Goal: Information Seeking & Learning: Learn about a topic

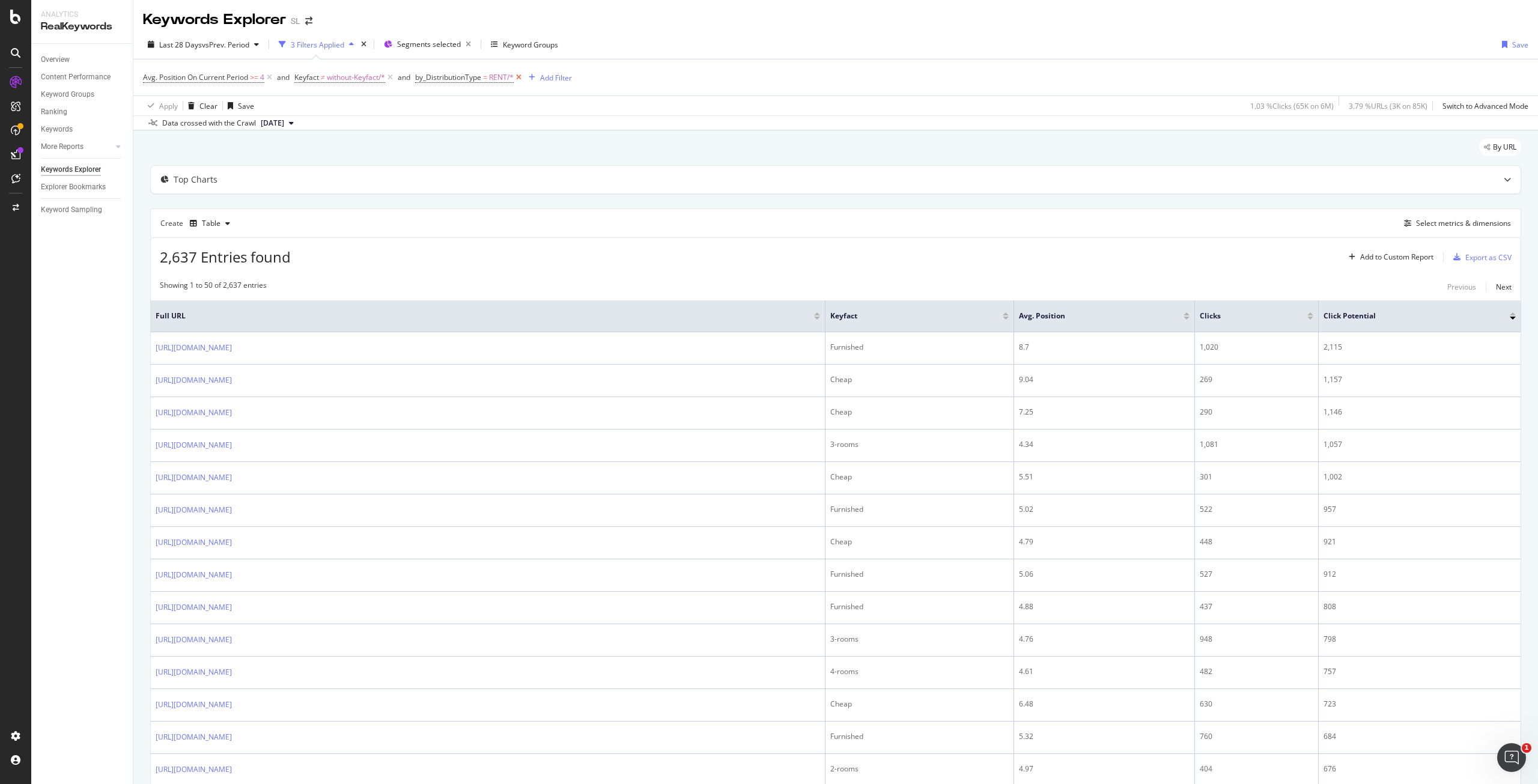
click at [518, 78] on icon at bounding box center [518, 77] width 11 height 12
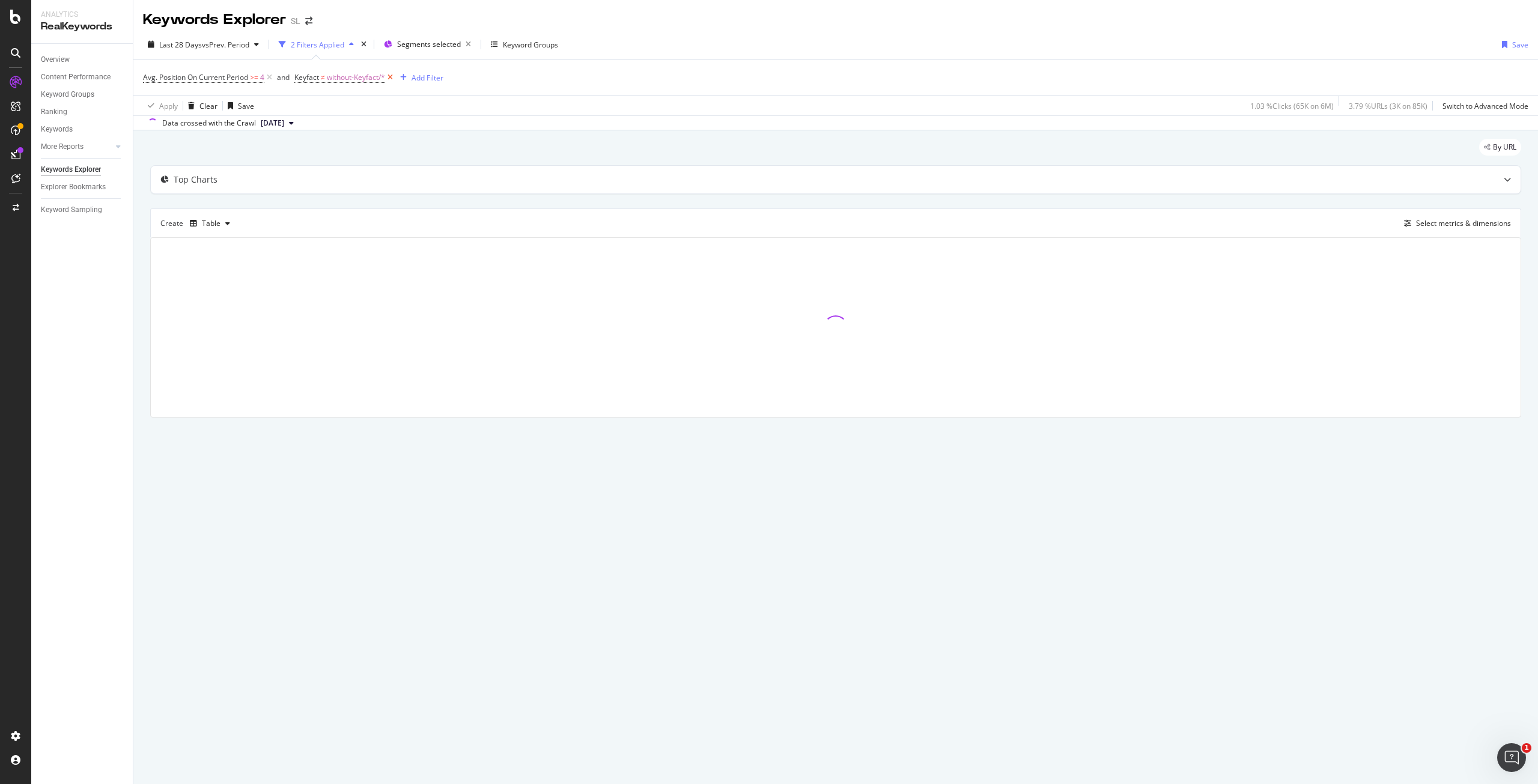
click at [391, 77] on icon at bounding box center [390, 77] width 11 height 12
click at [442, 45] on span "Segments selected" at bounding box center [426, 44] width 64 height 11
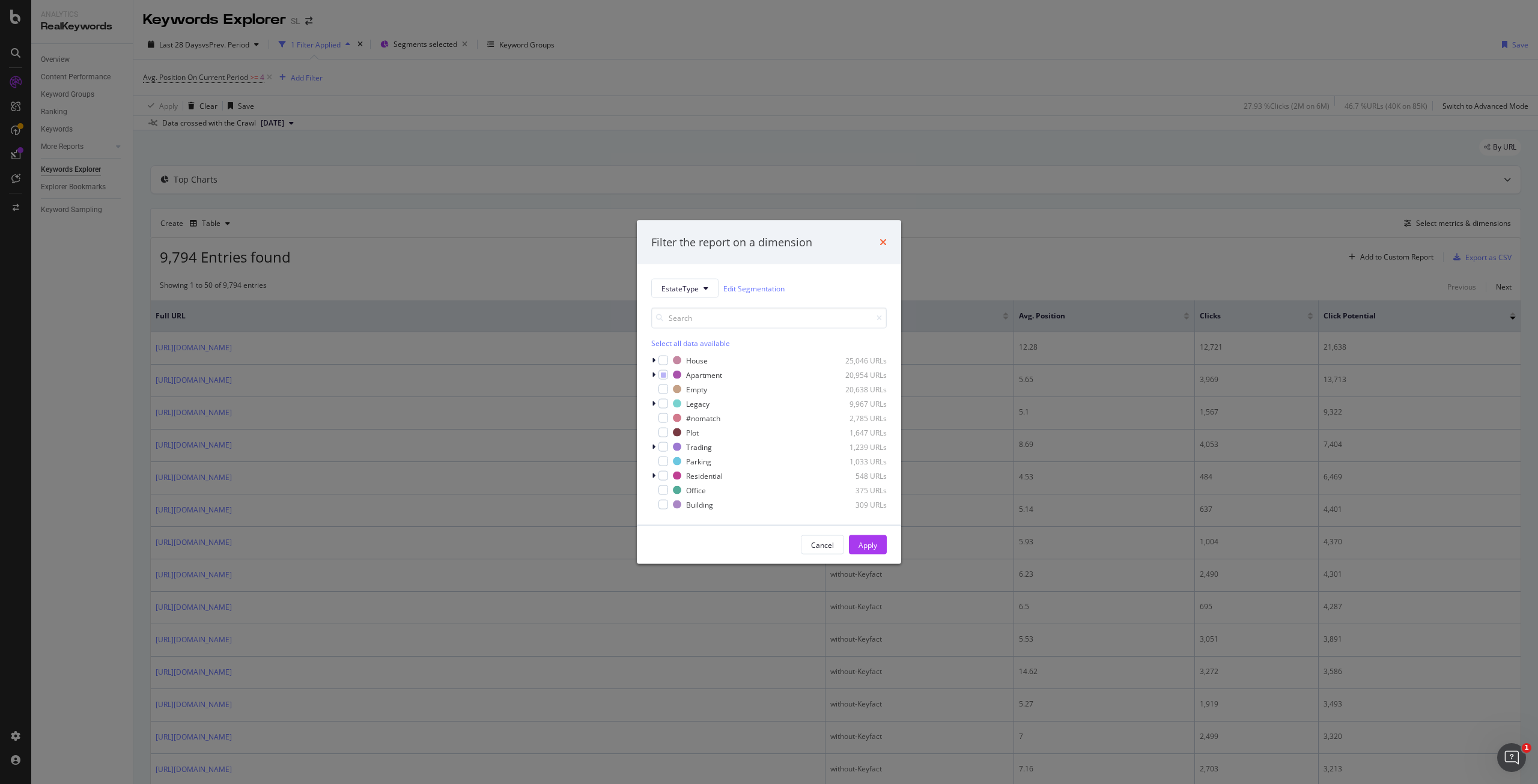
click at [880, 240] on icon "times" at bounding box center [882, 242] width 7 height 10
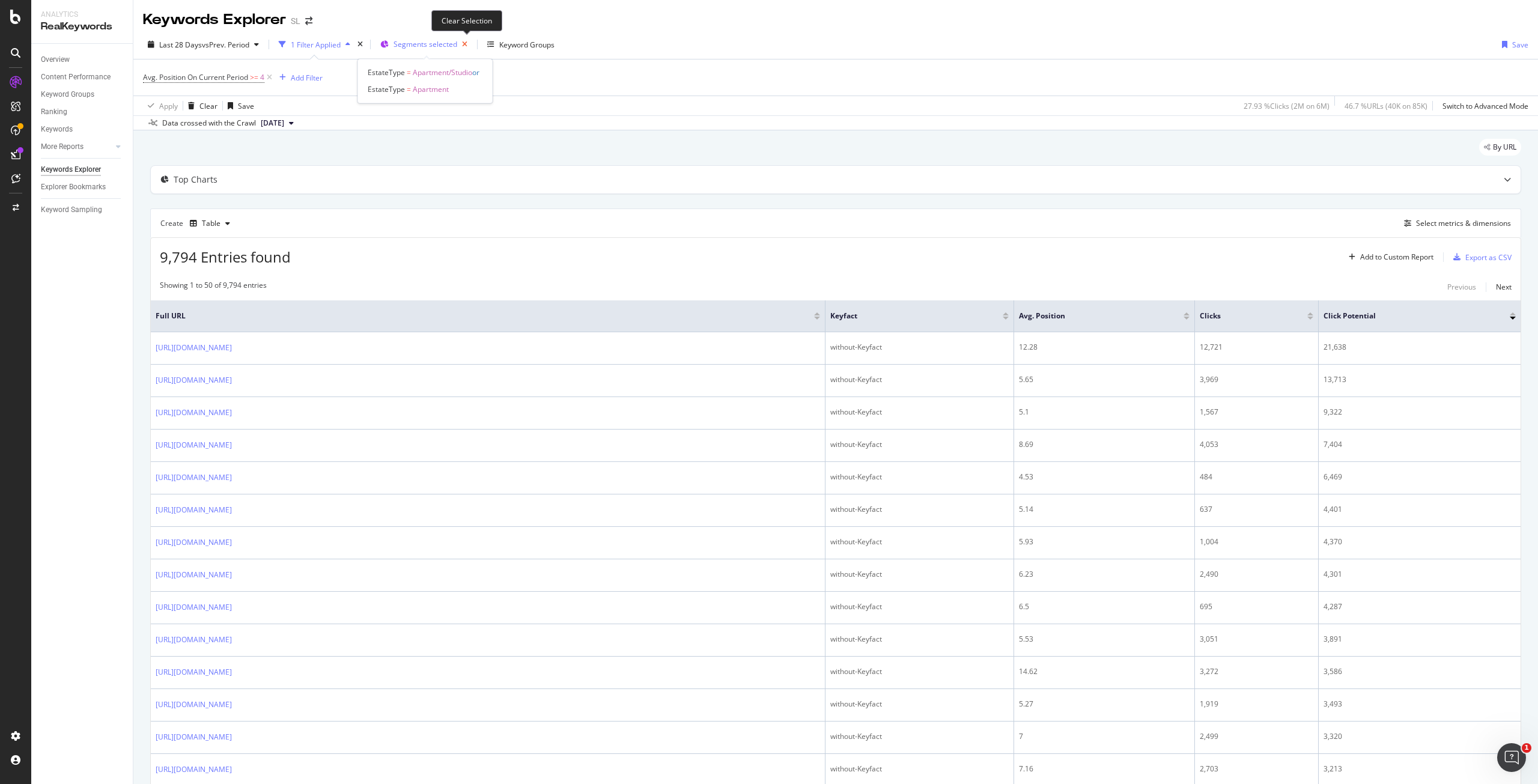
click at [466, 45] on icon "button" at bounding box center [465, 44] width 15 height 16
click at [1388, 259] on div "Add to Custom Report" at bounding box center [1397, 256] width 74 height 7
click at [1192, 238] on div "39,481 Entries found Add to Custom Report Export as CSV" at bounding box center [836, 252] width 1370 height 29
click at [1374, 257] on div "Add to Custom Report" at bounding box center [1397, 256] width 74 height 7
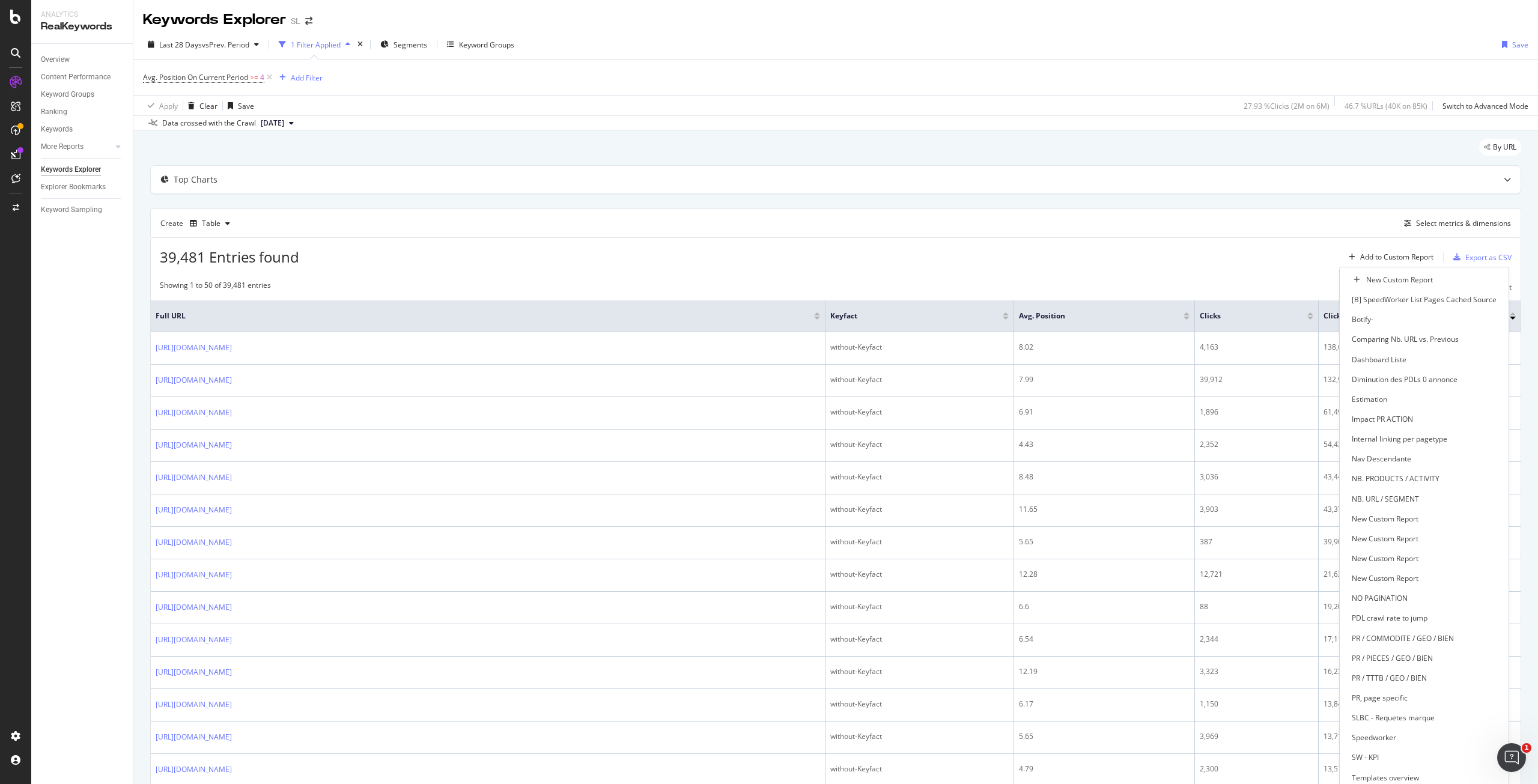
click at [1198, 265] on div "39,481 Entries found Add to Custom Report Export as CSV" at bounding box center [836, 252] width 1370 height 29
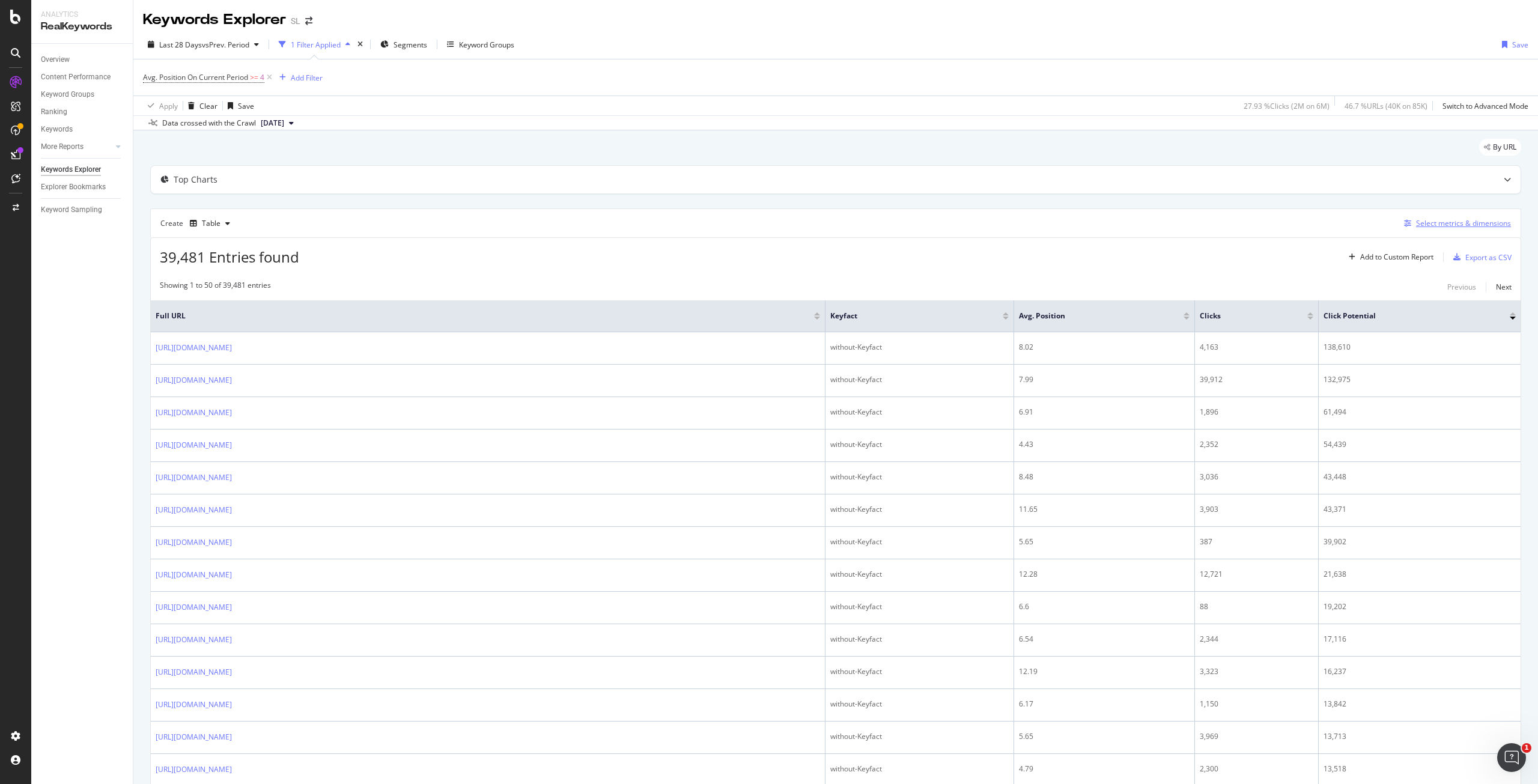
click at [1453, 227] on div "Select metrics & dimensions" at bounding box center [1464, 222] width 95 height 11
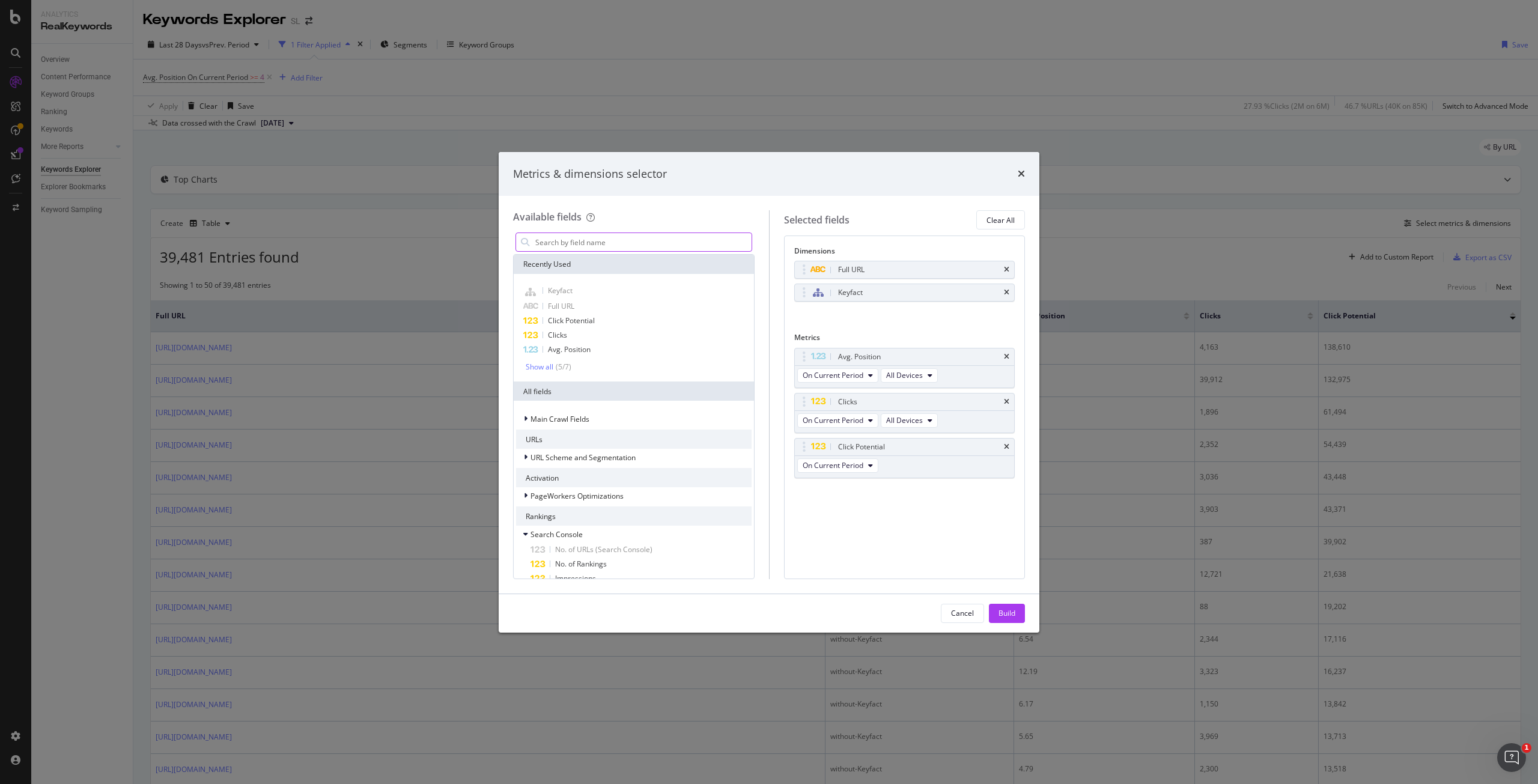
click at [572, 242] on input "modal" at bounding box center [642, 242] width 218 height 18
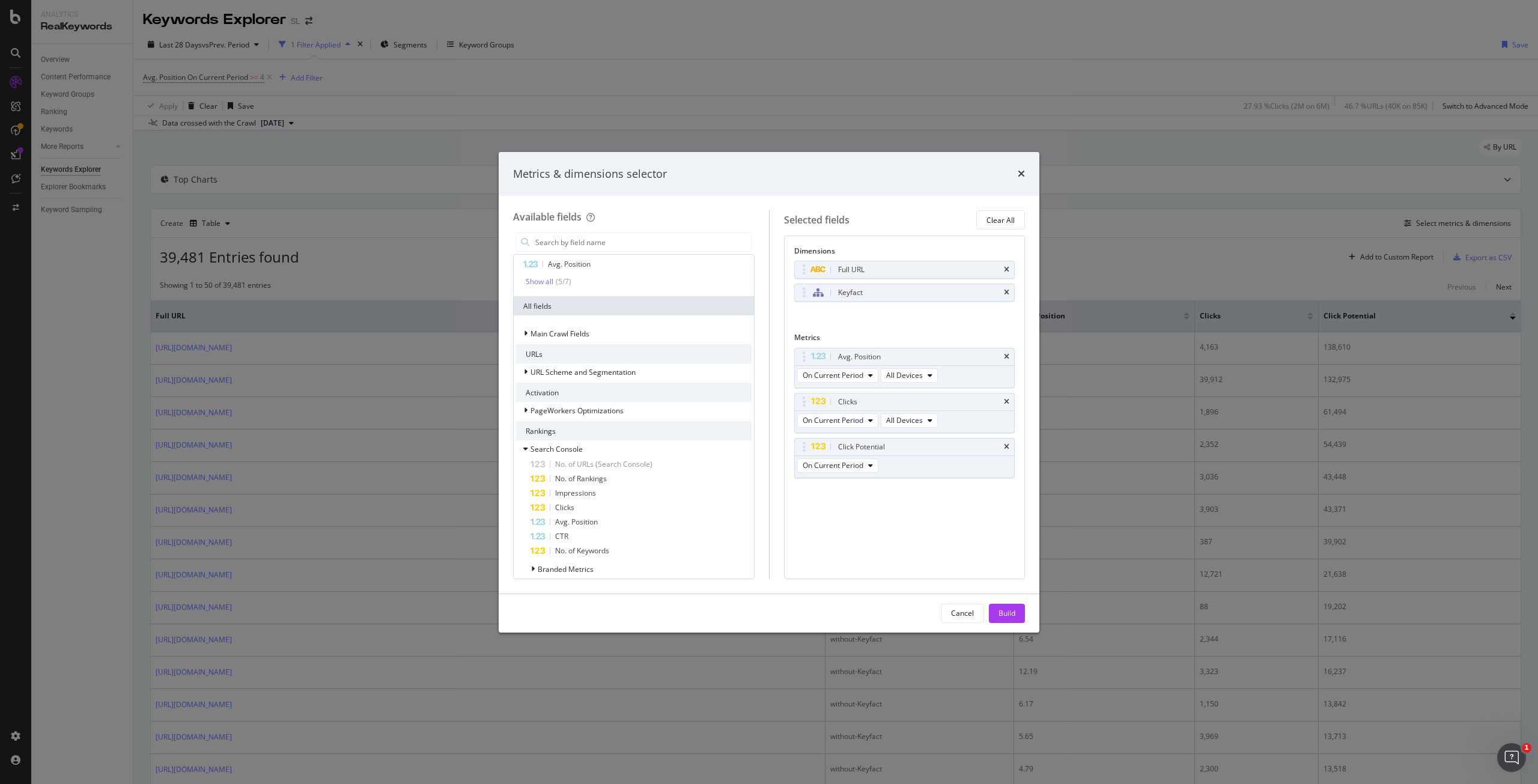
scroll to position [84, 0]
click at [529, 449] on div "modal" at bounding box center [526, 450] width 7 height 12
click at [525, 335] on icon "modal" at bounding box center [526, 334] width 4 height 7
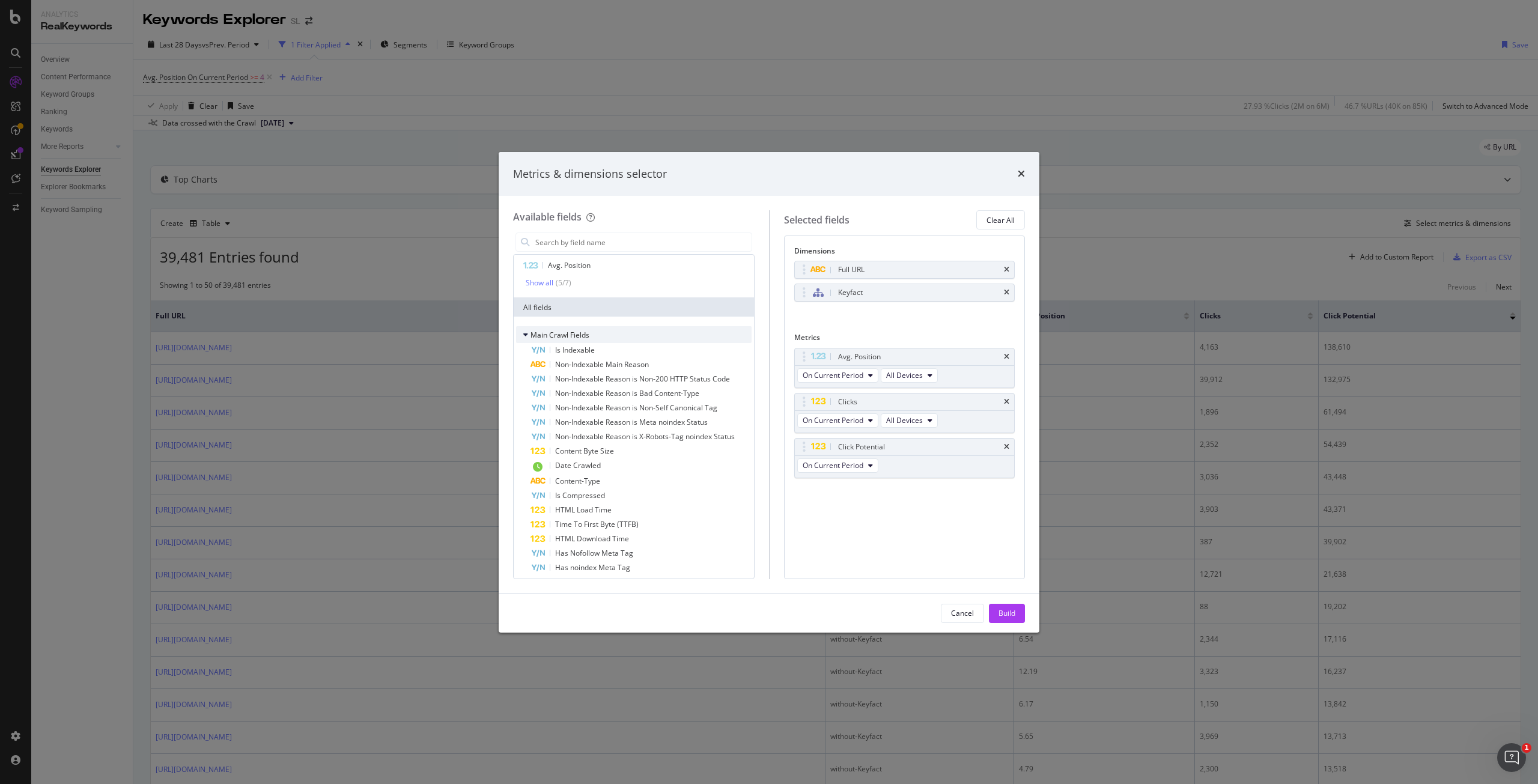
click at [525, 335] on icon "modal" at bounding box center [525, 334] width 5 height 7
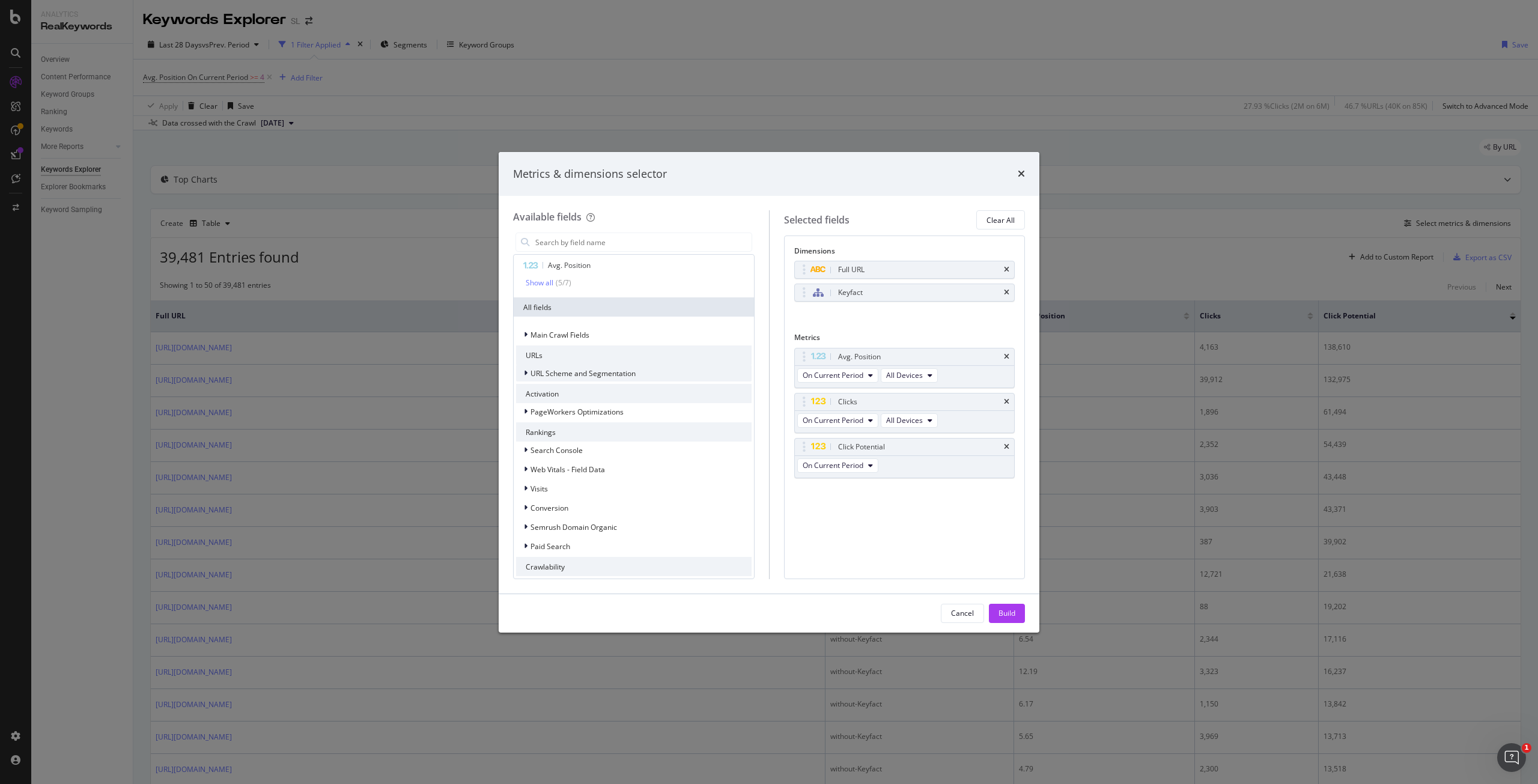
click at [526, 369] on icon "modal" at bounding box center [526, 372] width 4 height 7
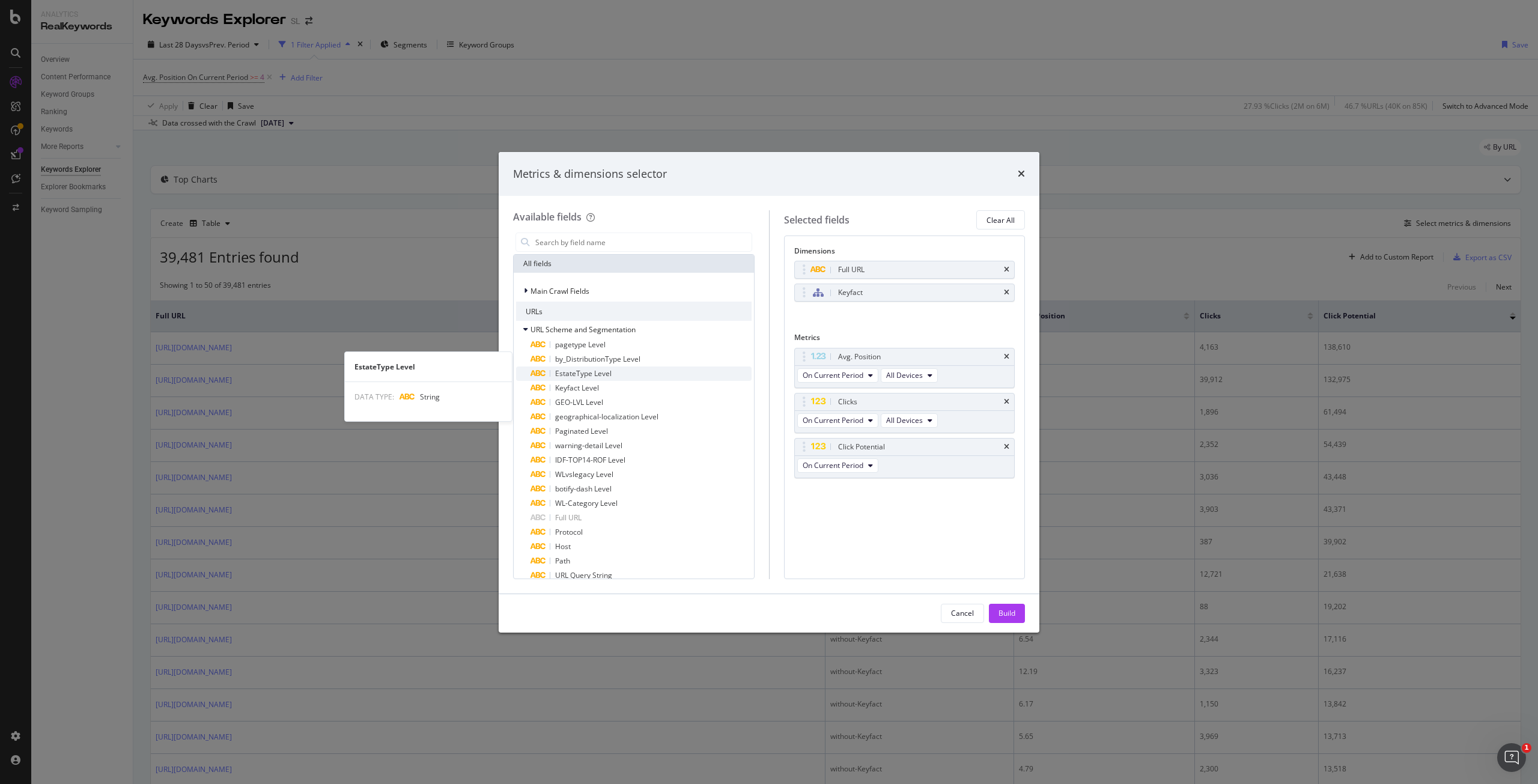
scroll to position [144, 0]
click at [587, 360] on span "EstateType Level" at bounding box center [583, 357] width 56 height 11
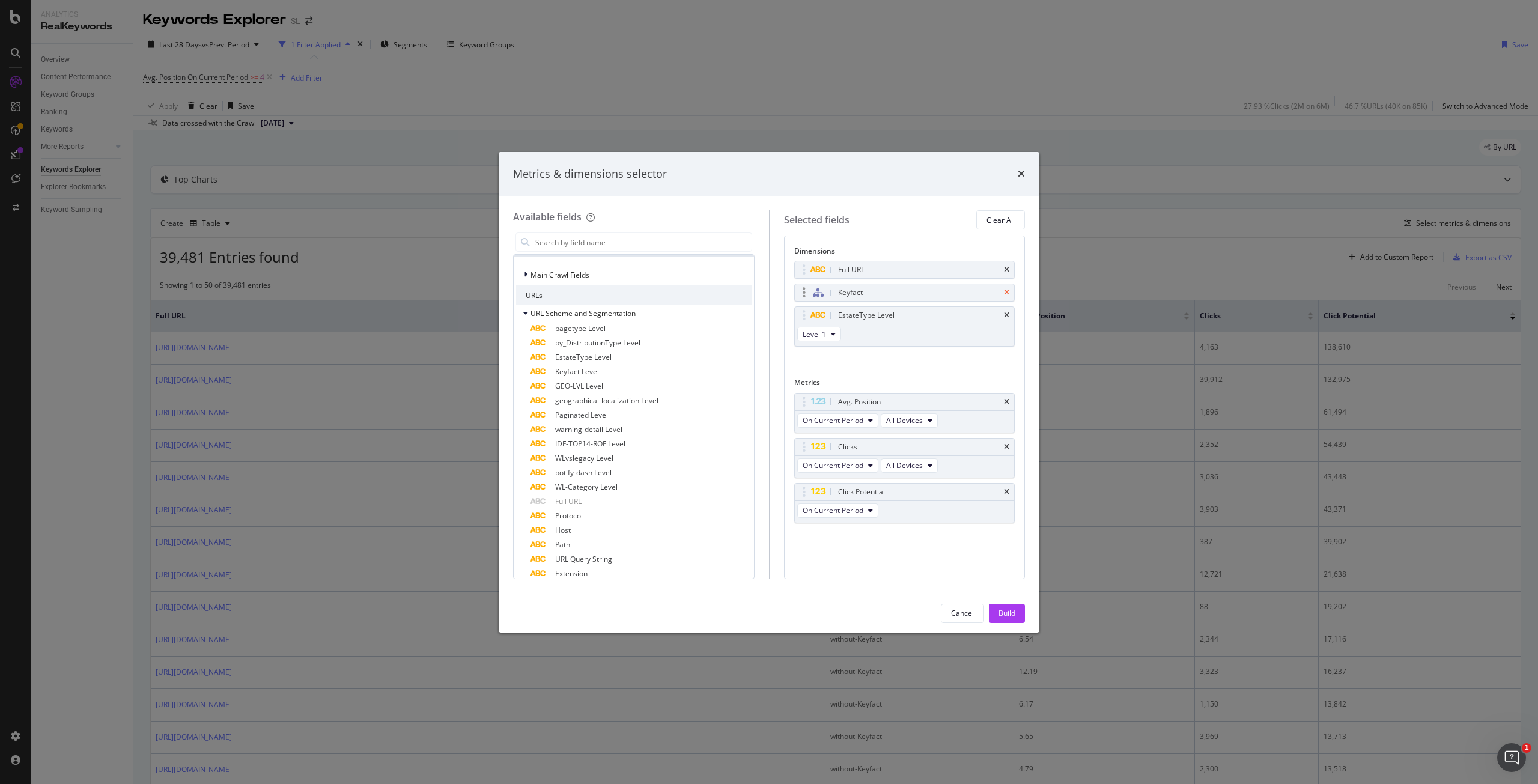
click at [1008, 291] on icon "times" at bounding box center [1007, 292] width 6 height 7
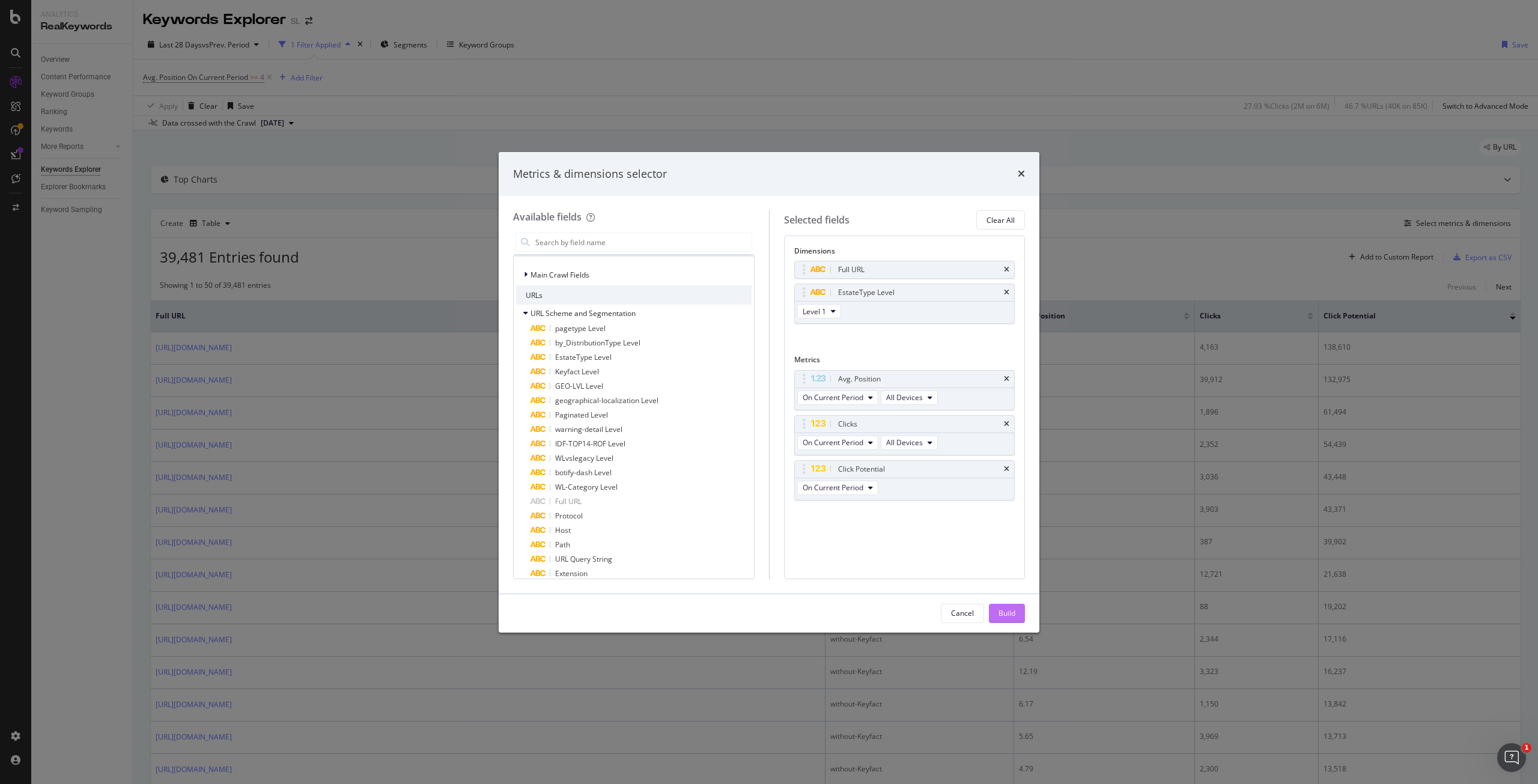
click at [1013, 614] on div "Build" at bounding box center [1006, 613] width 16 height 11
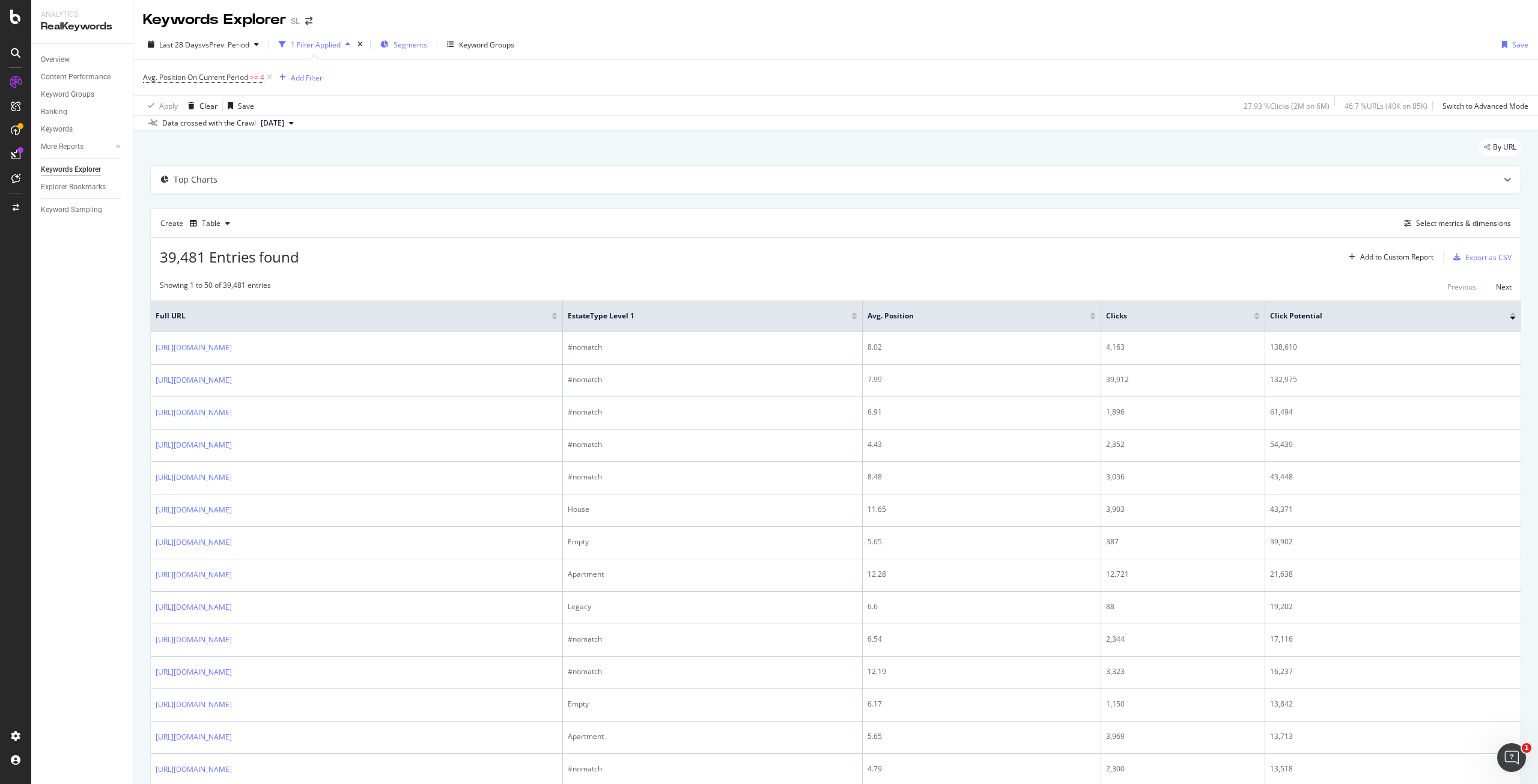
click at [419, 42] on span "Segments" at bounding box center [410, 44] width 34 height 11
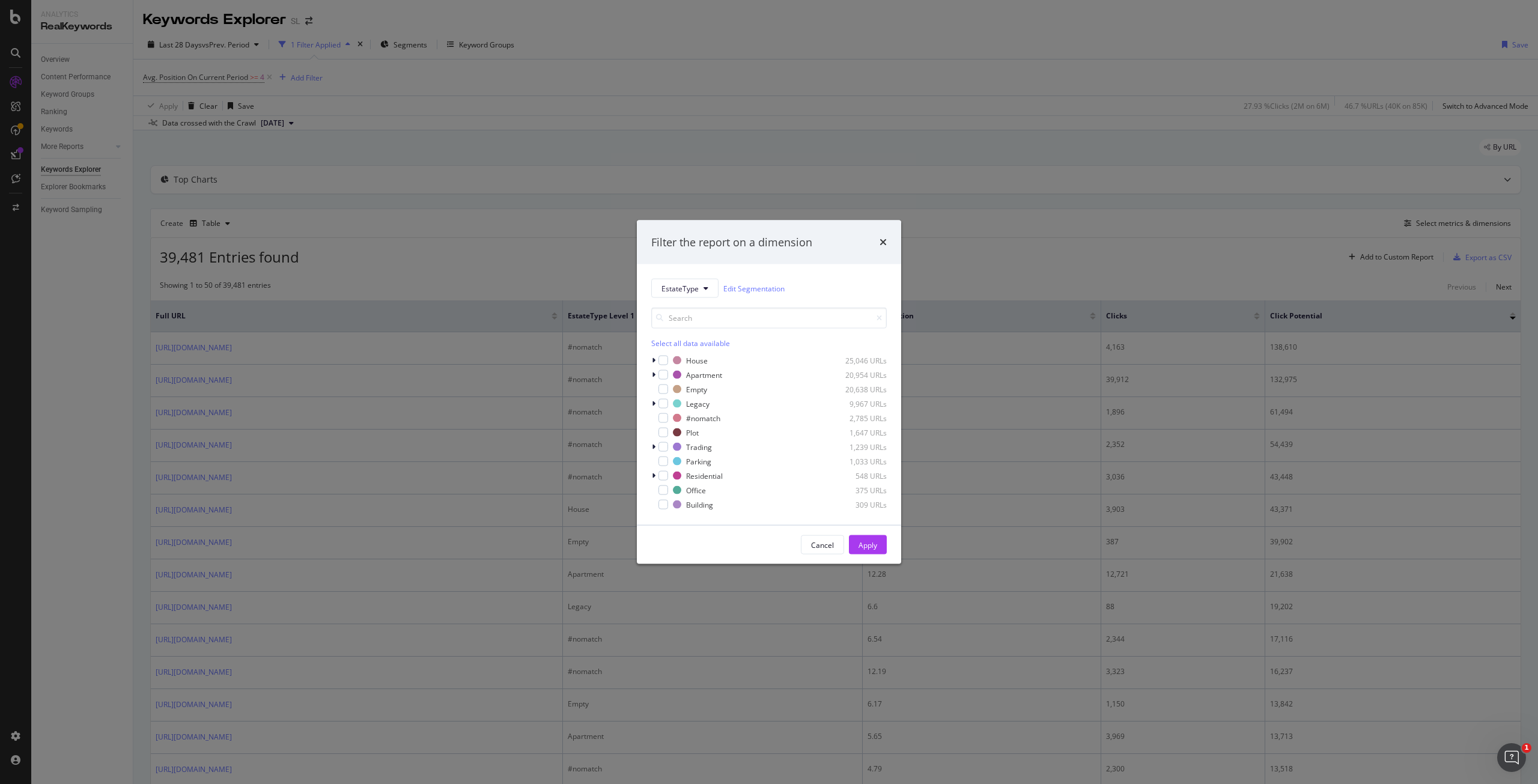
click at [662, 345] on div "Select all data available" at bounding box center [768, 343] width 235 height 11
click at [664, 419] on icon "modal" at bounding box center [664, 418] width 6 height 6
click at [866, 542] on div "Apply" at bounding box center [868, 544] width 18 height 11
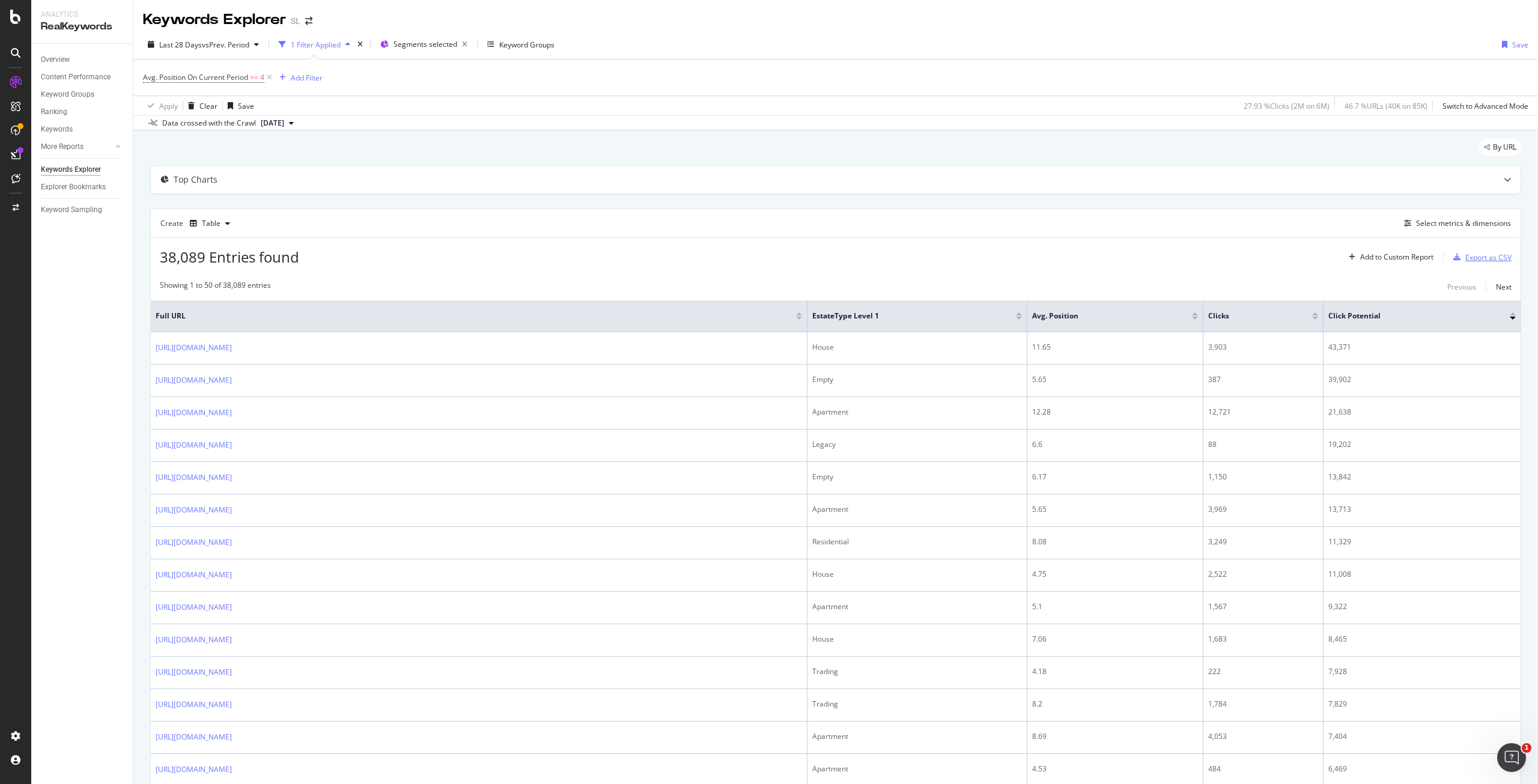
click at [1465, 259] on div "Export as CSV" at bounding box center [1489, 257] width 46 height 11
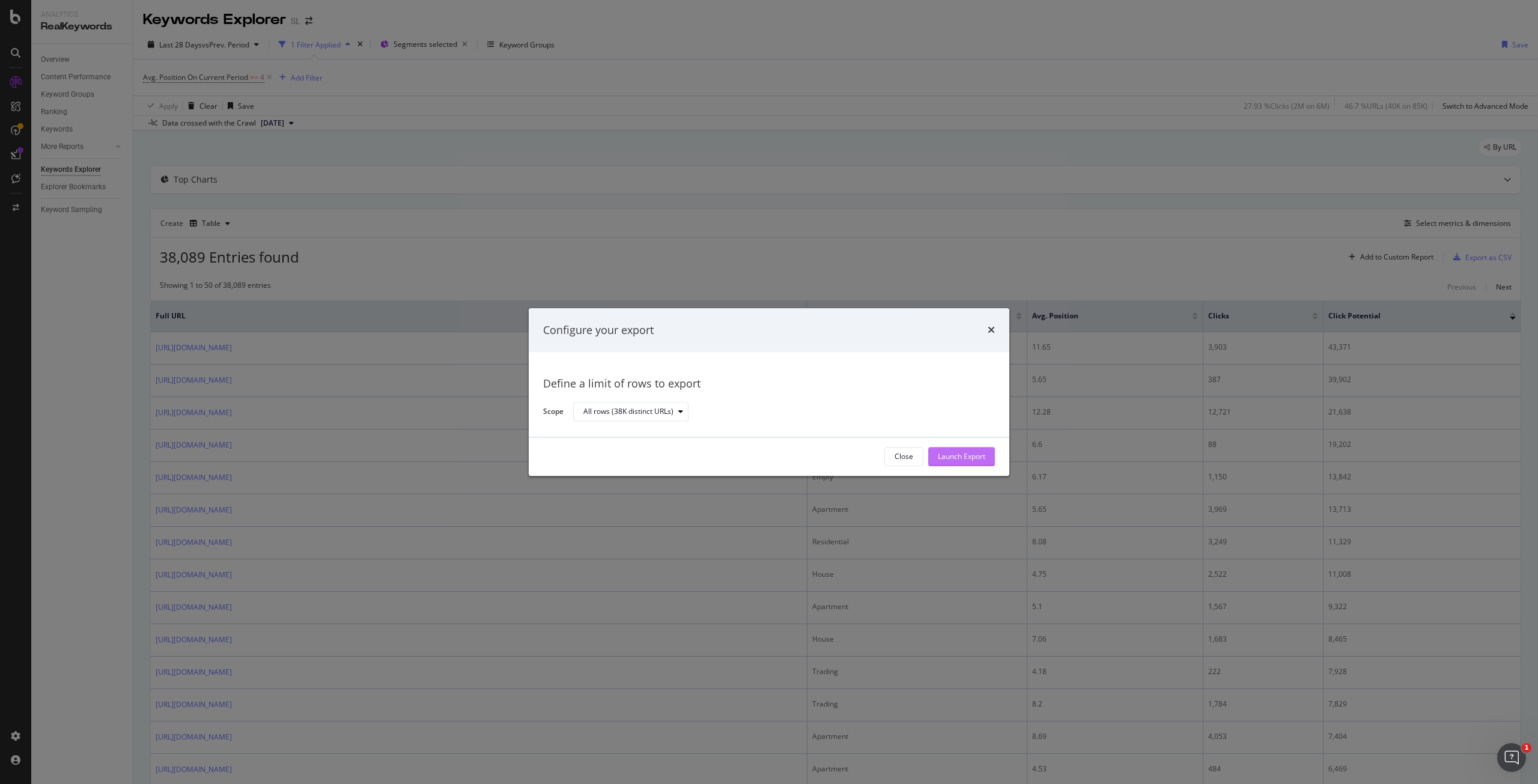
click at [964, 459] on div "Launch Export" at bounding box center [961, 456] width 47 height 11
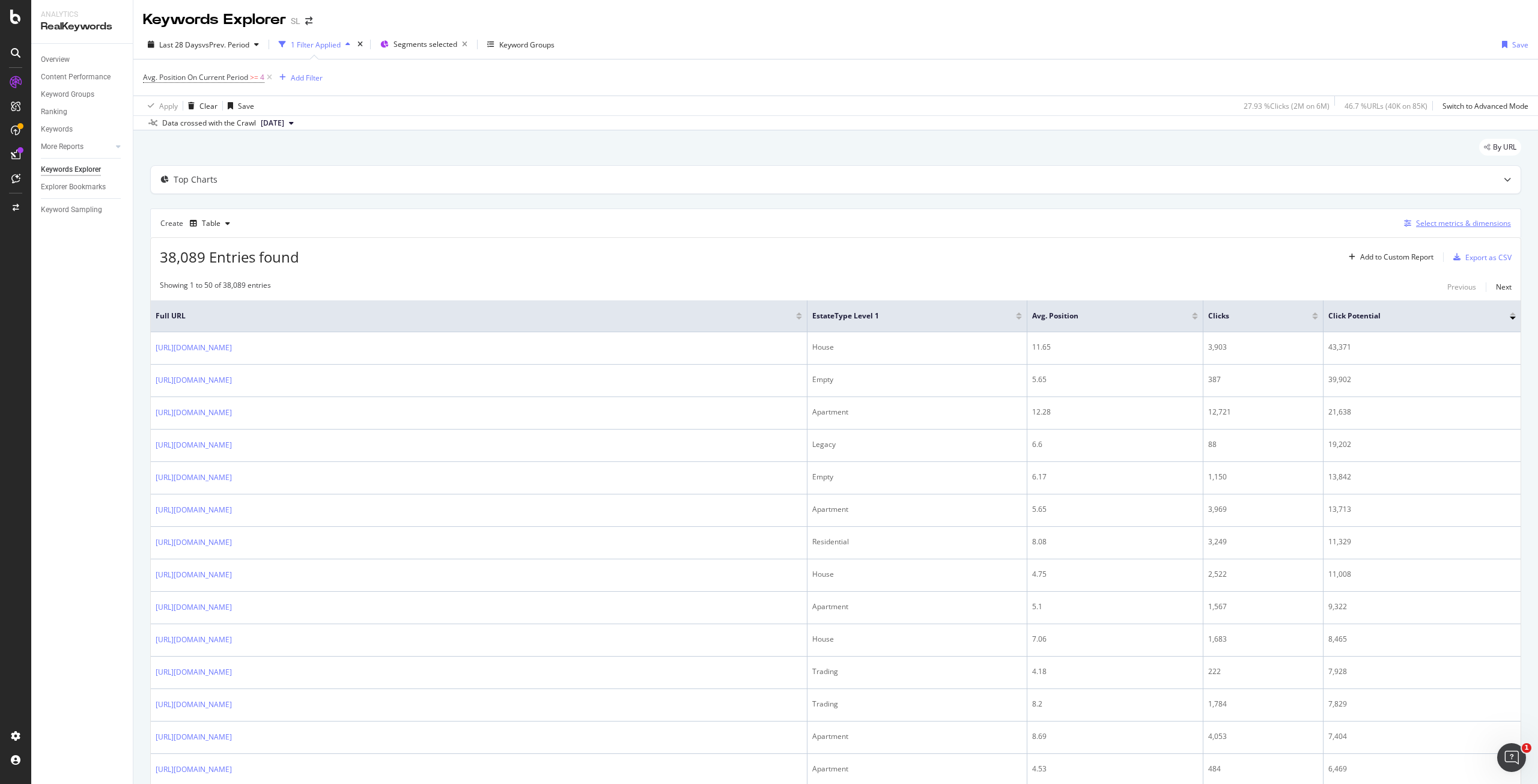
click at [1449, 227] on div "Select metrics & dimensions" at bounding box center [1464, 222] width 95 height 11
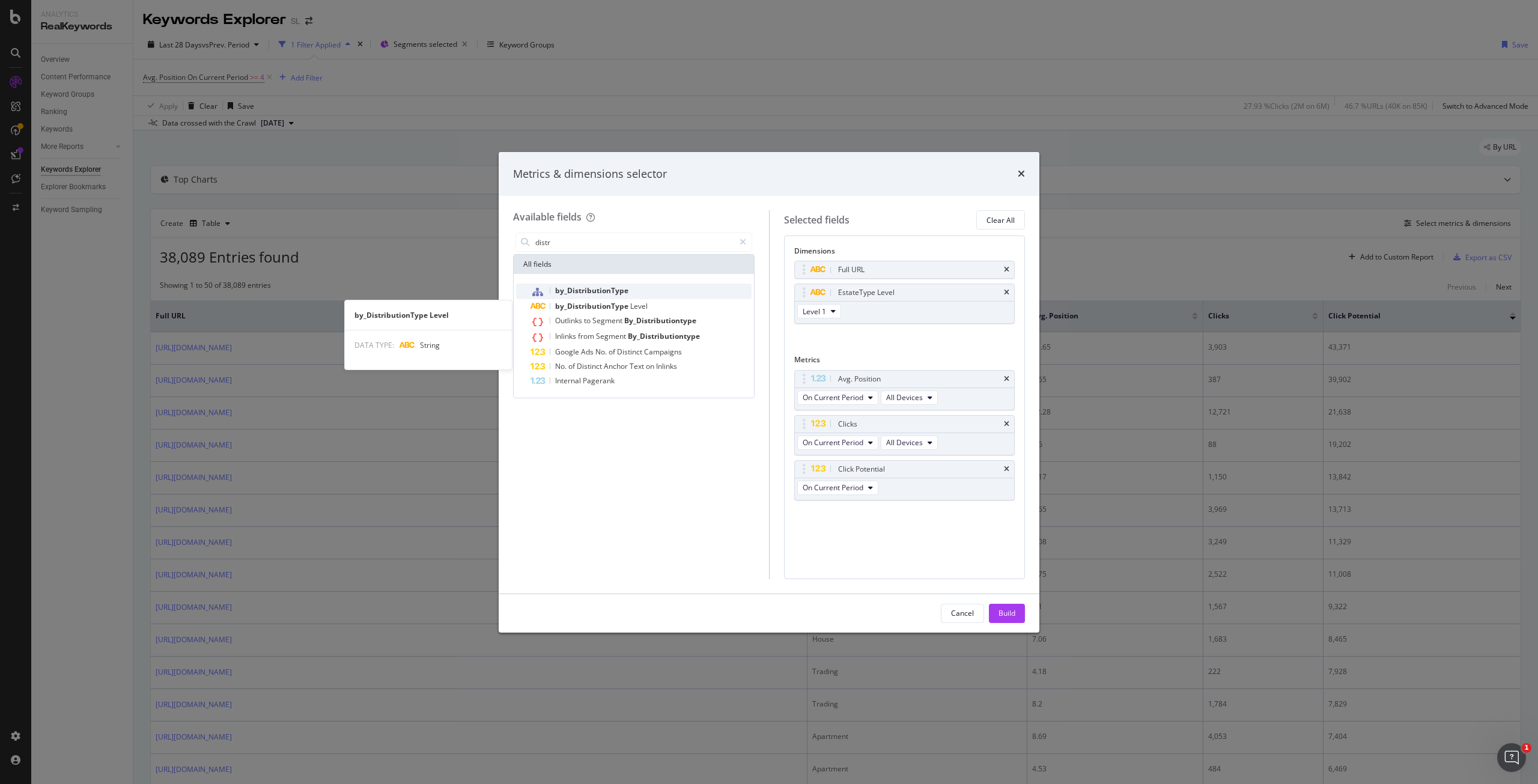
type input "distr"
click at [615, 293] on span "by_DistributionType" at bounding box center [592, 290] width 74 height 11
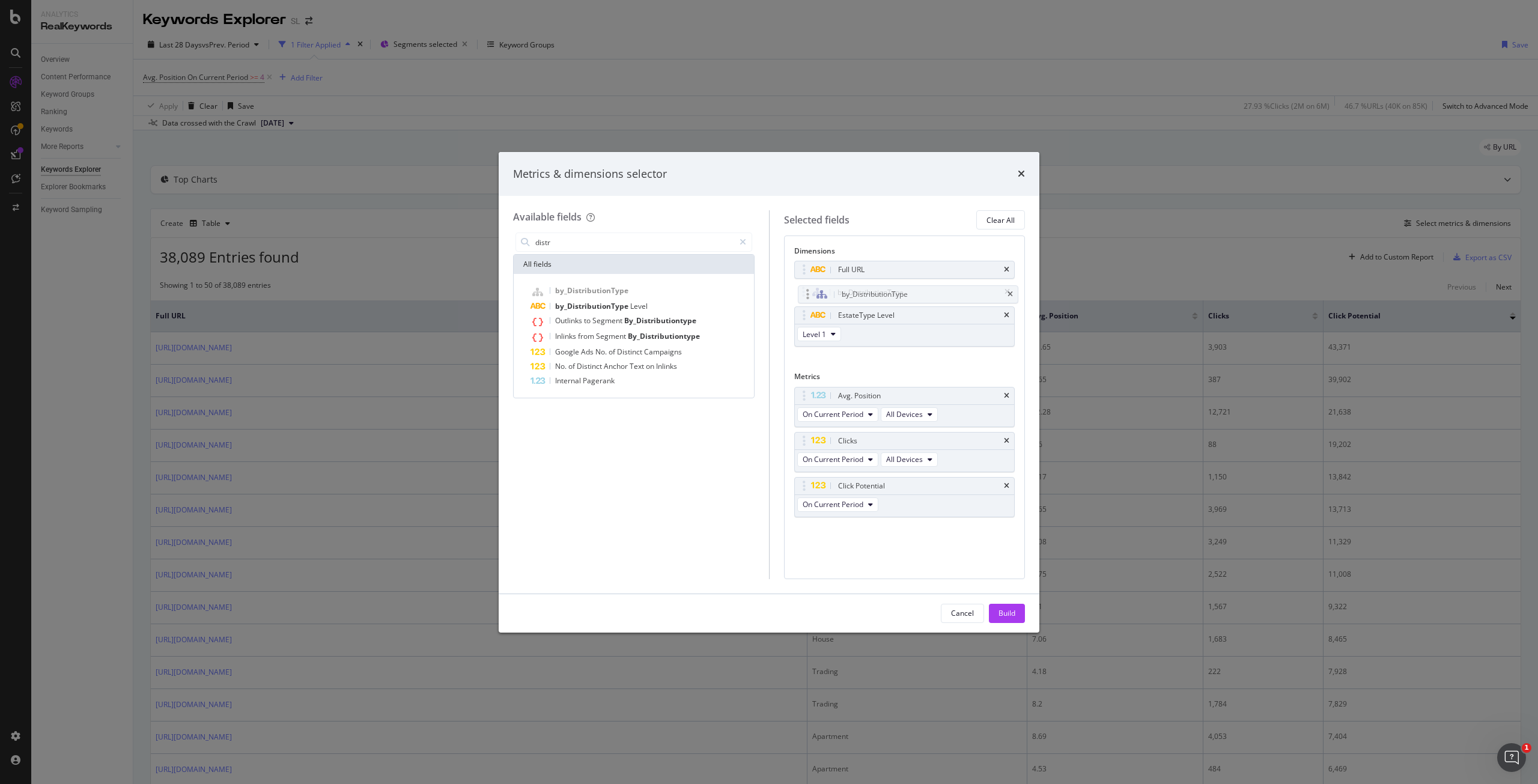
drag, startPoint x: 899, startPoint y: 341, endPoint x: 902, endPoint y: 298, distance: 43.1
click at [902, 298] on body "Analytics RealKeywords Overview Content Performance Keyword Groups Ranking Keyw…" at bounding box center [769, 392] width 1538 height 784
click at [1013, 610] on div "Build" at bounding box center [1006, 613] width 16 height 11
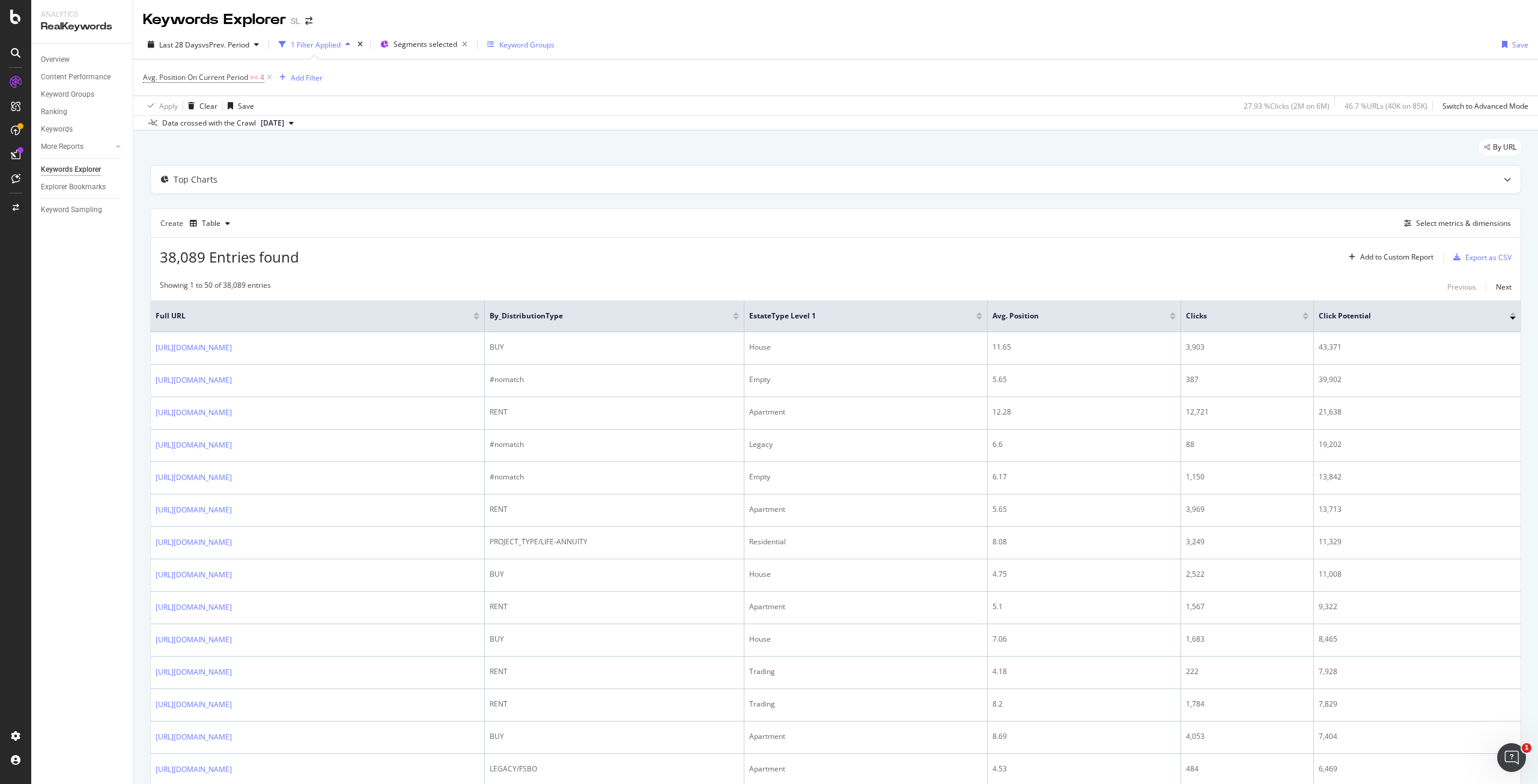
click at [529, 45] on div "Keyword Groups" at bounding box center [526, 44] width 55 height 11
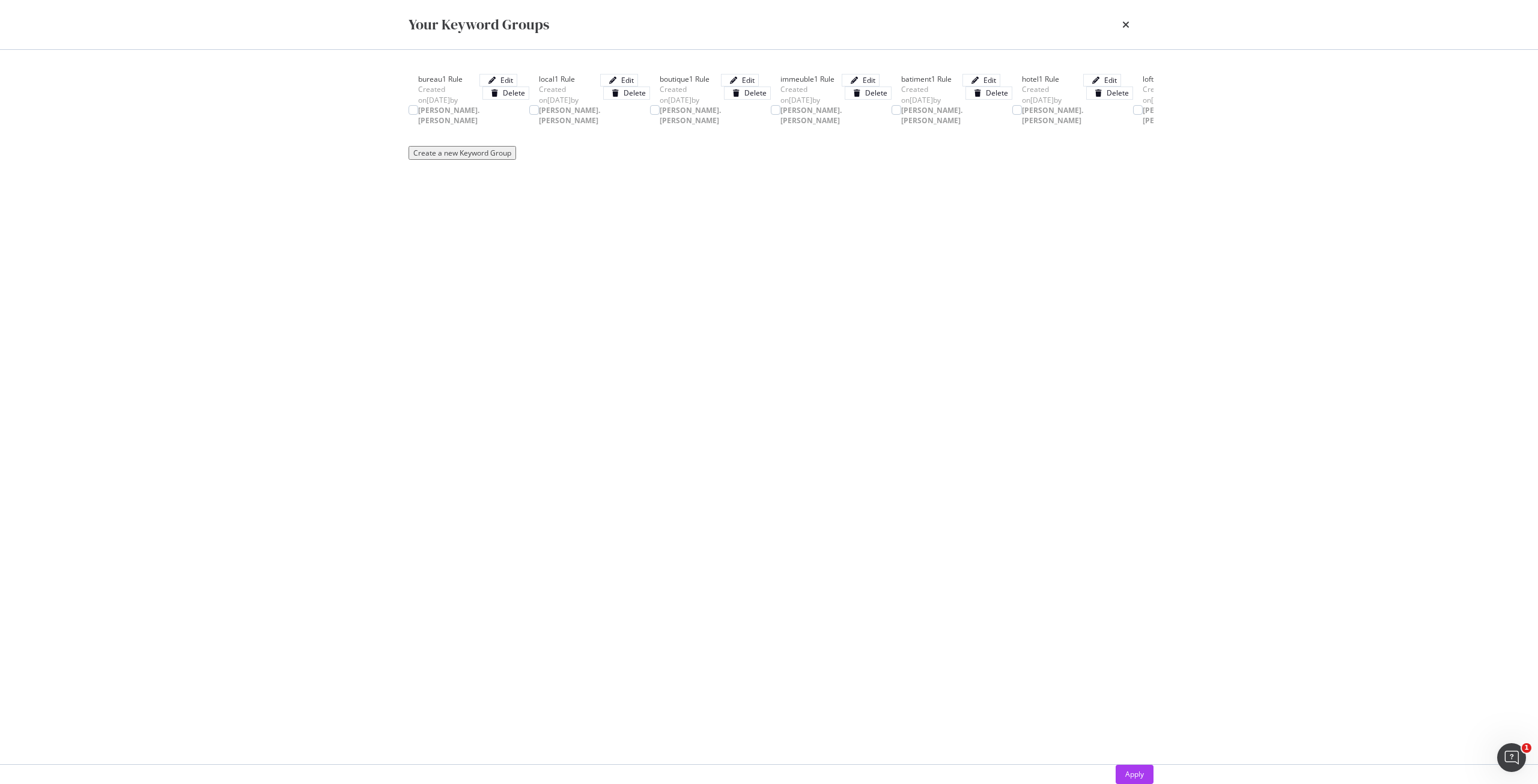
click at [1131, 24] on div "Your Keyword Groups" at bounding box center [769, 24] width 769 height 49
click at [1128, 24] on icon "times" at bounding box center [1125, 24] width 7 height 10
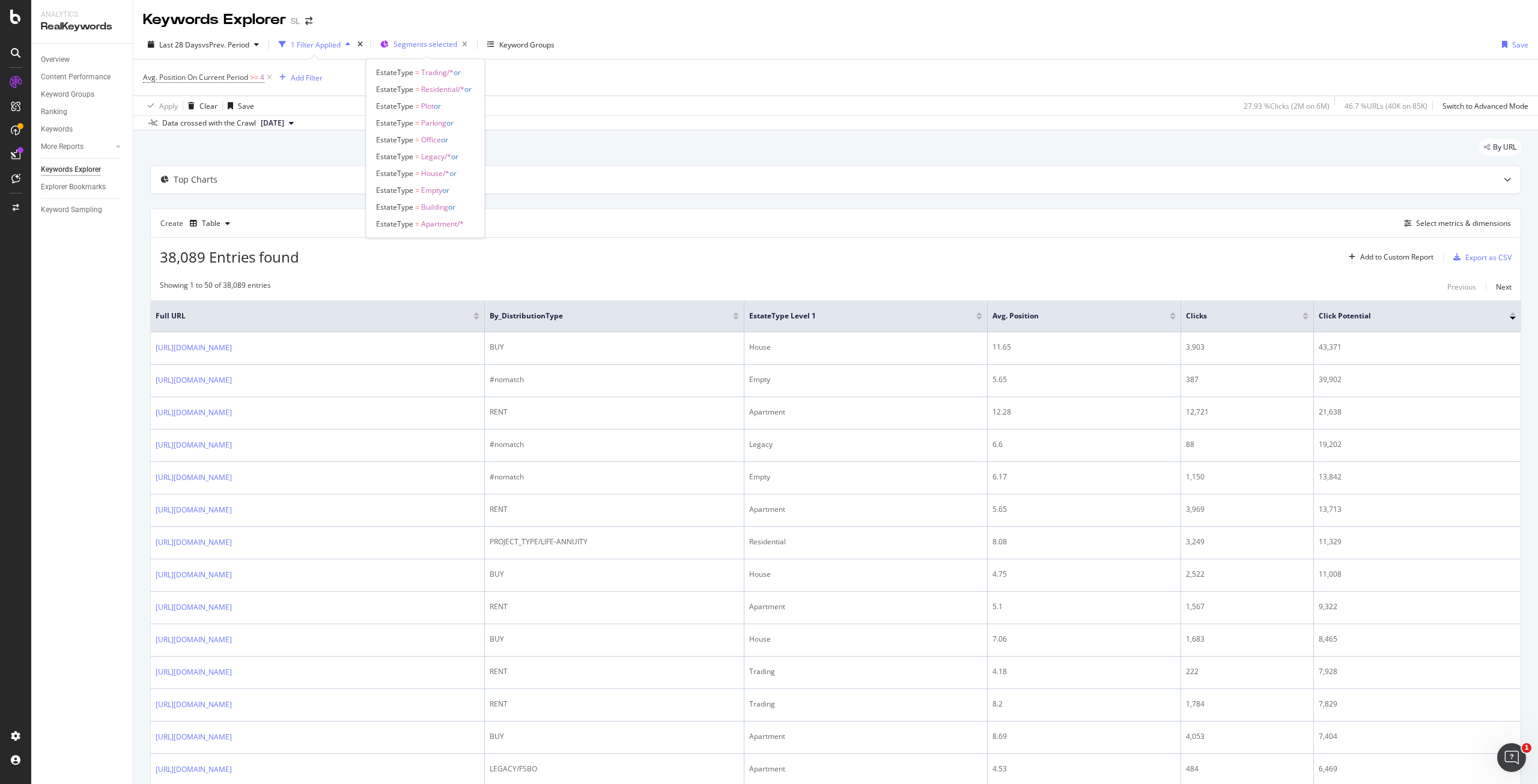
click at [419, 41] on span "Segments selected" at bounding box center [426, 44] width 64 height 11
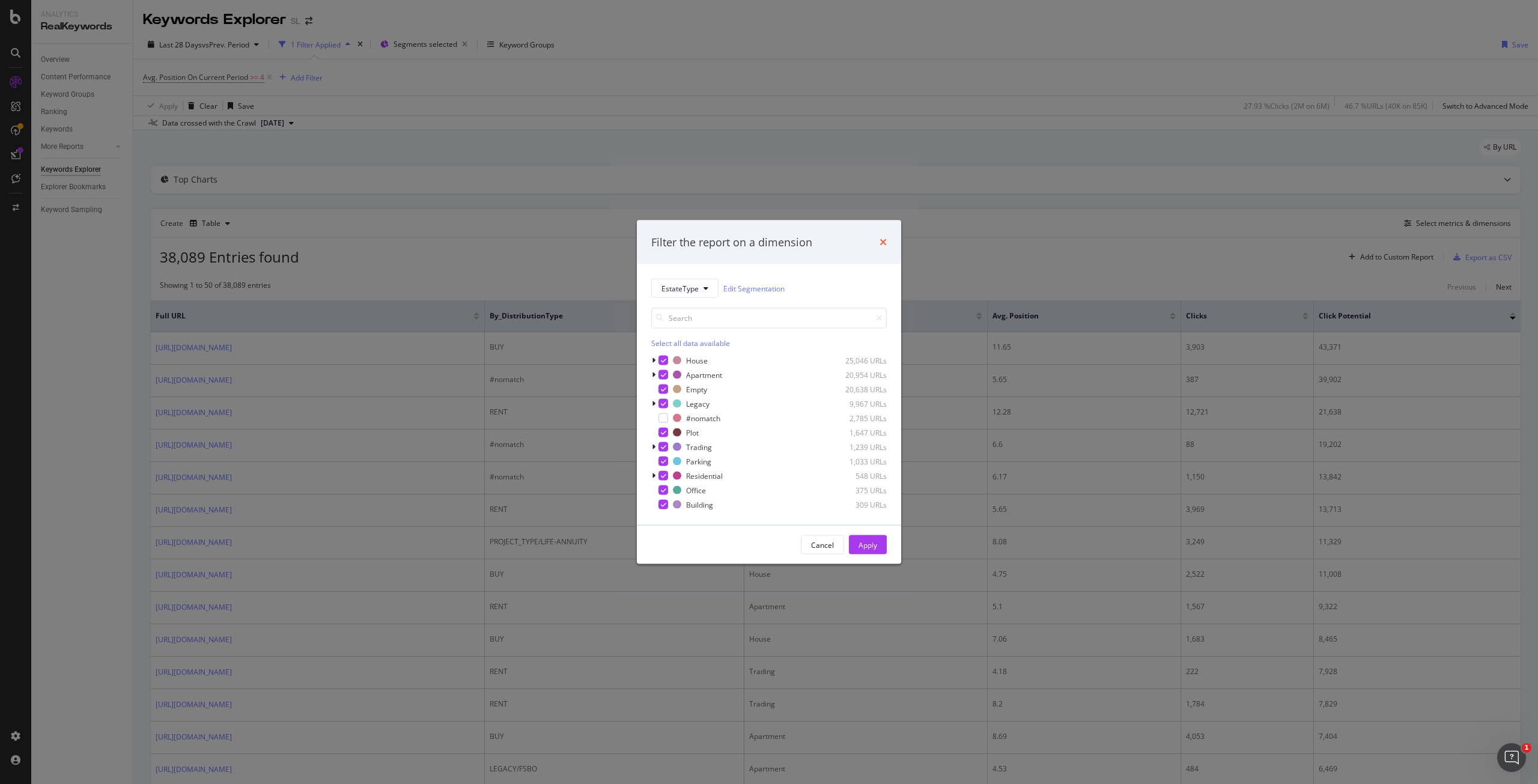
click at [882, 239] on icon "times" at bounding box center [882, 242] width 7 height 10
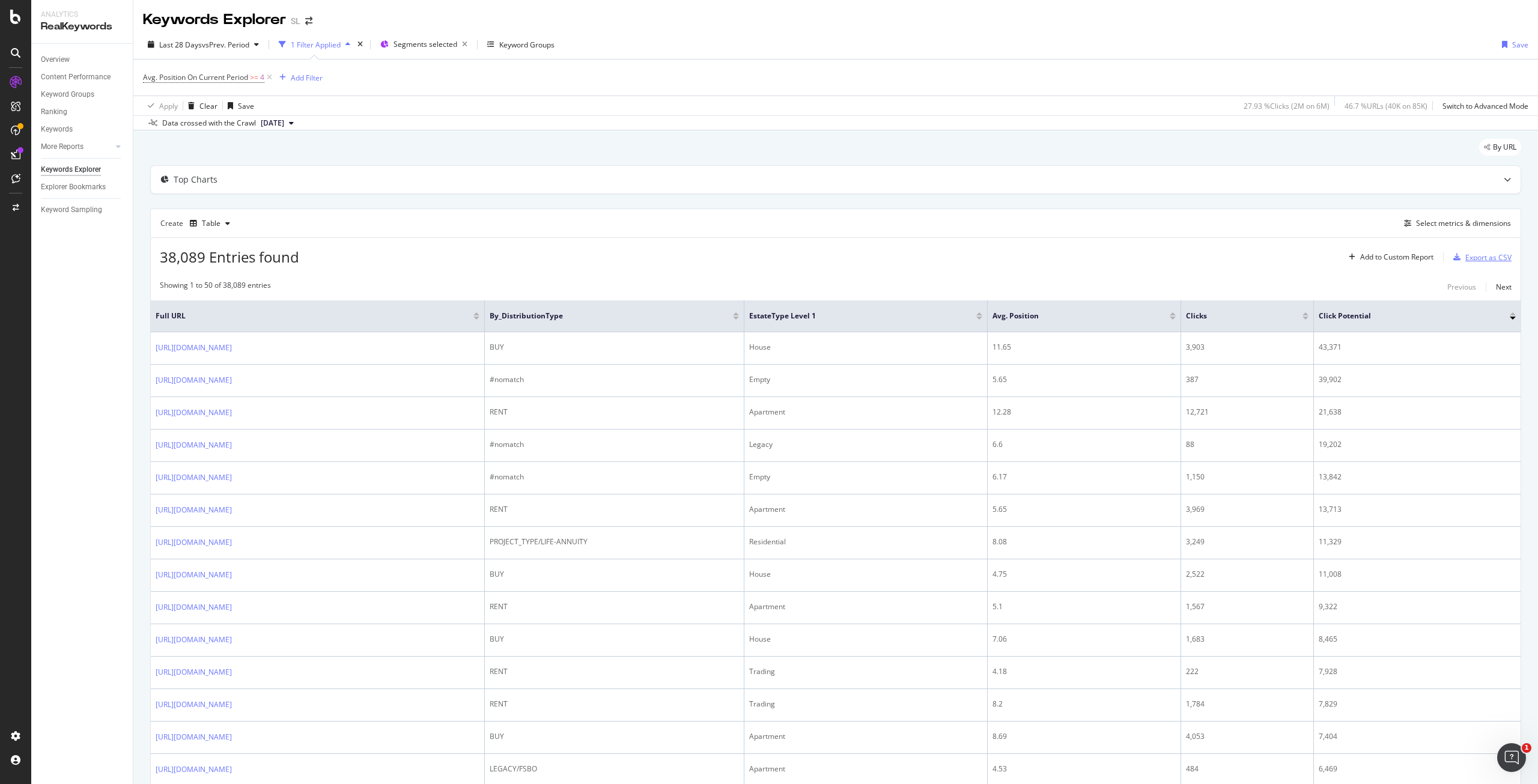
click at [1469, 262] on div "Export as CSV" at bounding box center [1489, 257] width 46 height 11
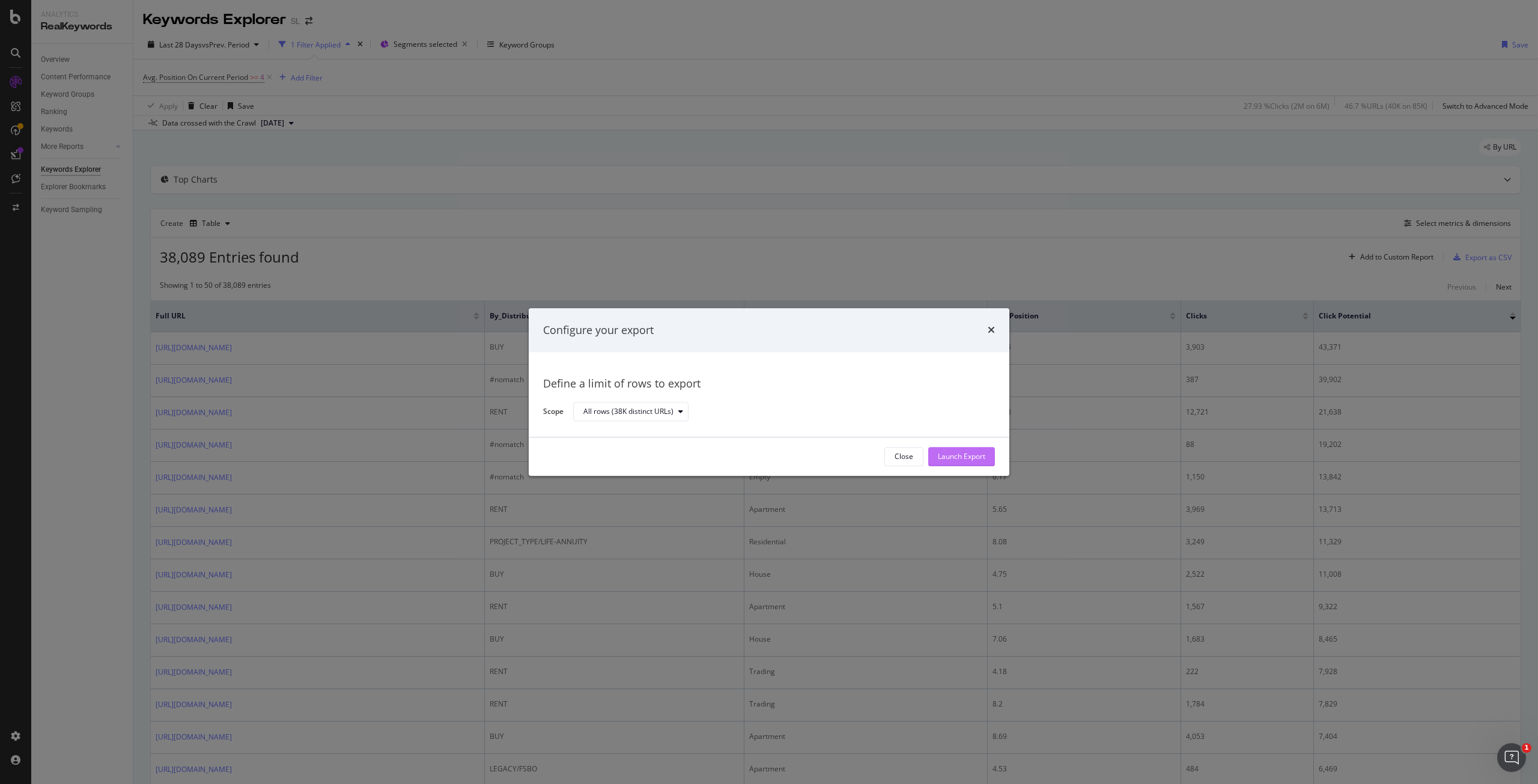
click at [976, 454] on div "Launch Export" at bounding box center [961, 456] width 47 height 11
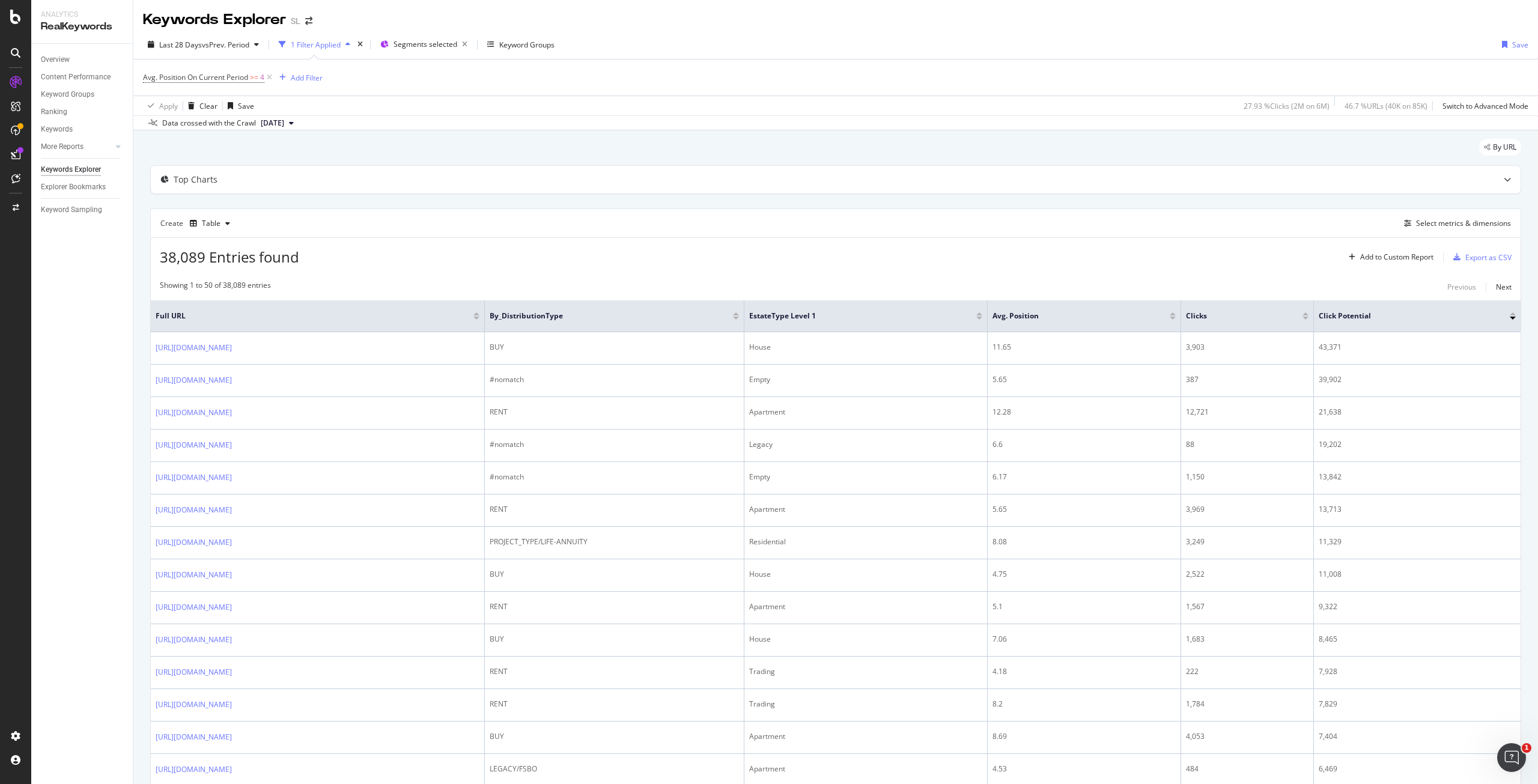
drag, startPoint x: 941, startPoint y: 47, endPoint x: 949, endPoint y: 47, distance: 8.0
click at [941, 47] on div "Last 28 Days vs Prev. Period 1 Filter Applied Segments selected Keyword Groups …" at bounding box center [836, 46] width 1405 height 24
click at [872, 160] on div "By URL" at bounding box center [835, 151] width 1371 height 26
click at [463, 47] on icon "button" at bounding box center [465, 44] width 15 height 16
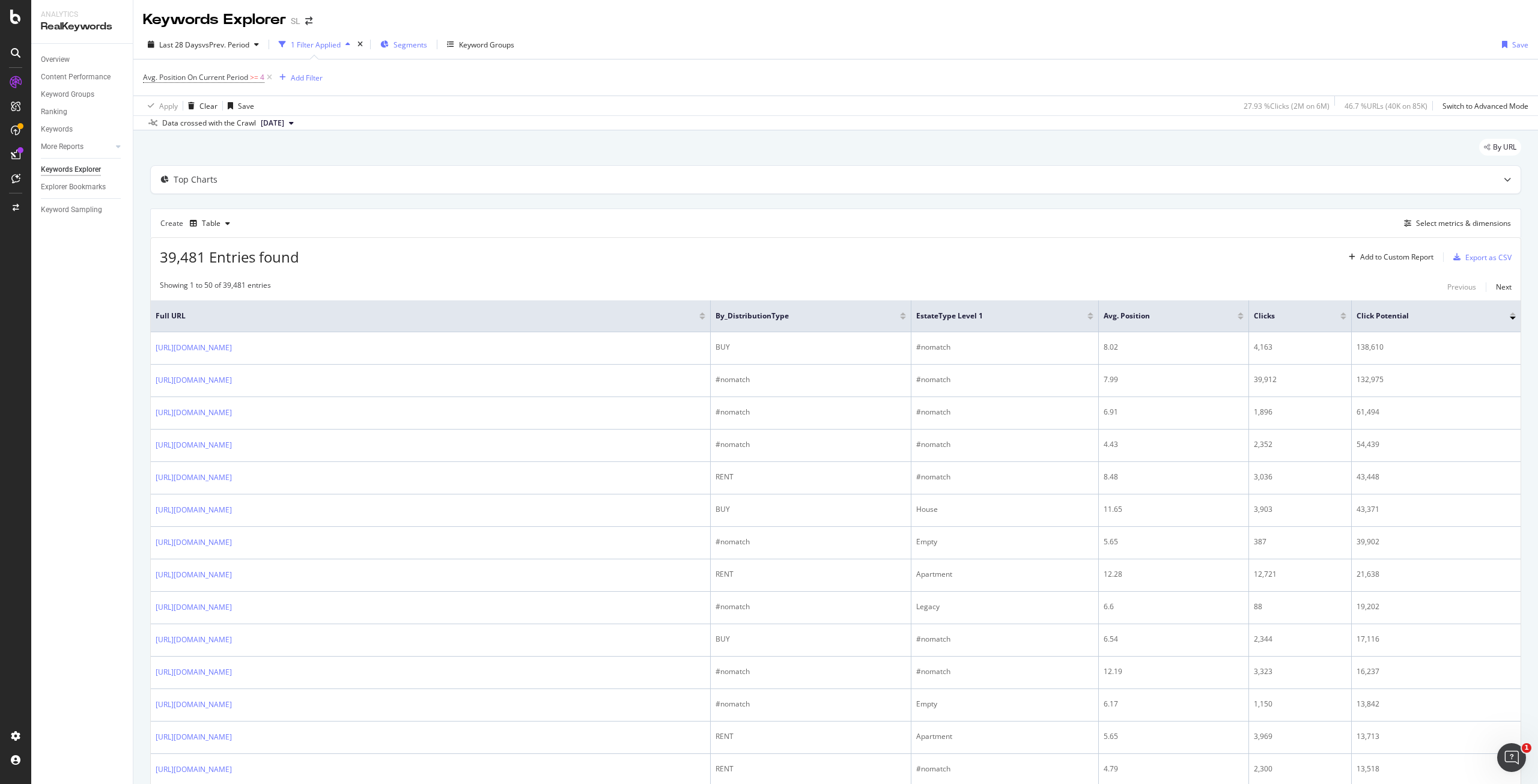
click at [402, 43] on span "Segments" at bounding box center [410, 44] width 34 height 11
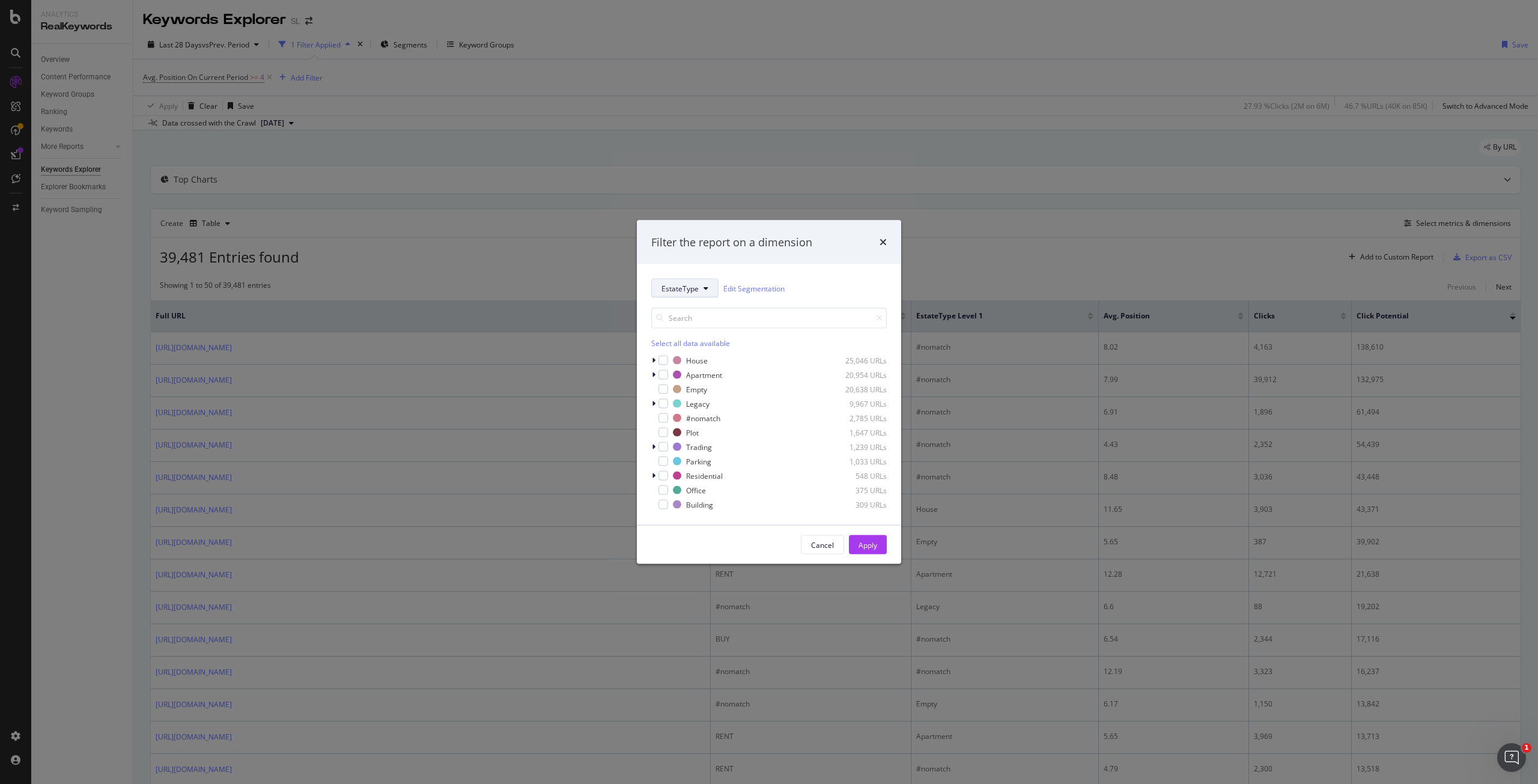
click at [705, 290] on icon "modal" at bounding box center [705, 287] width 5 height 7
click at [689, 348] on span "by_DistributionType" at bounding box center [703, 353] width 84 height 11
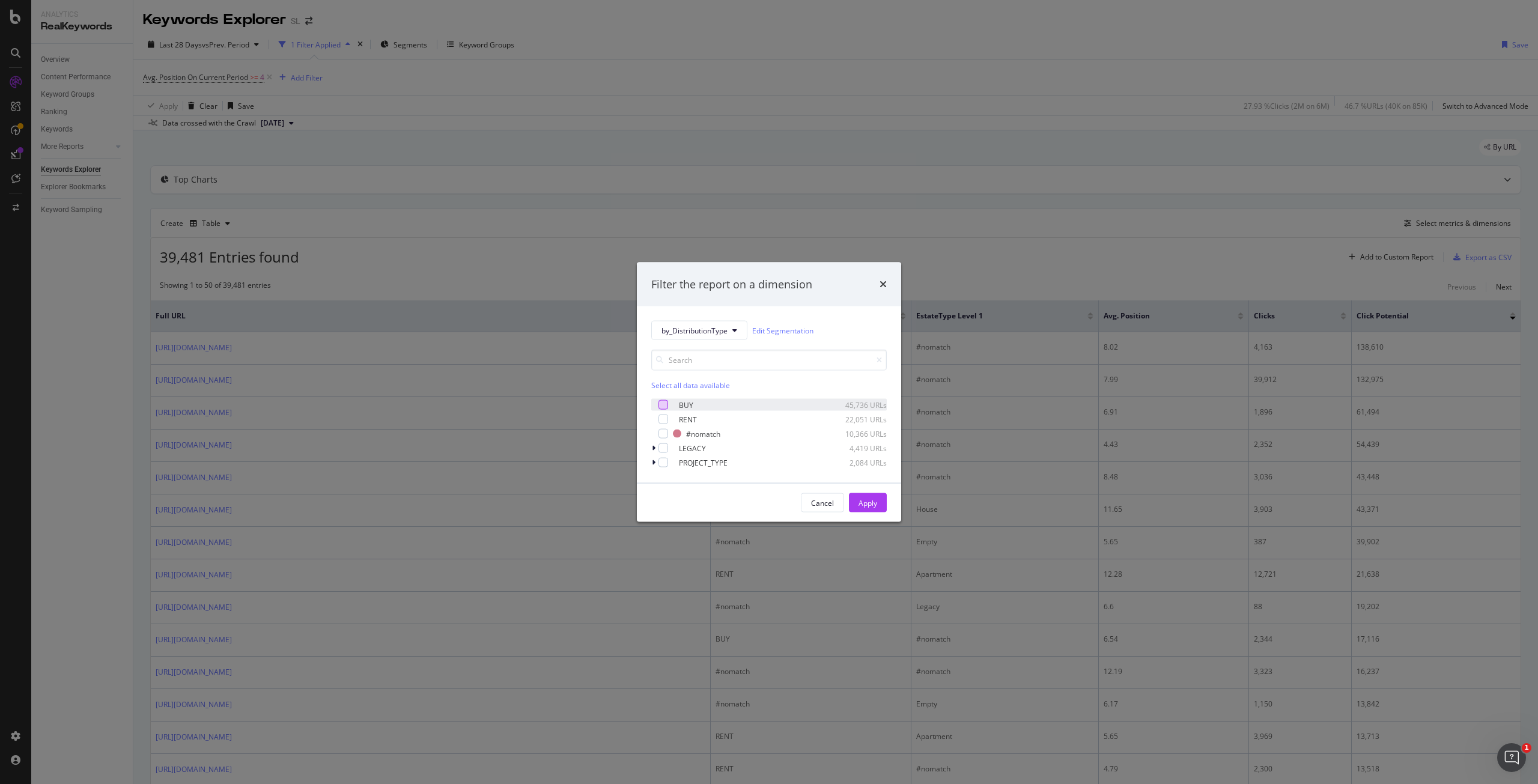
click at [660, 403] on div "modal" at bounding box center [664, 405] width 10 height 10
click at [878, 507] on button "Apply" at bounding box center [868, 503] width 38 height 19
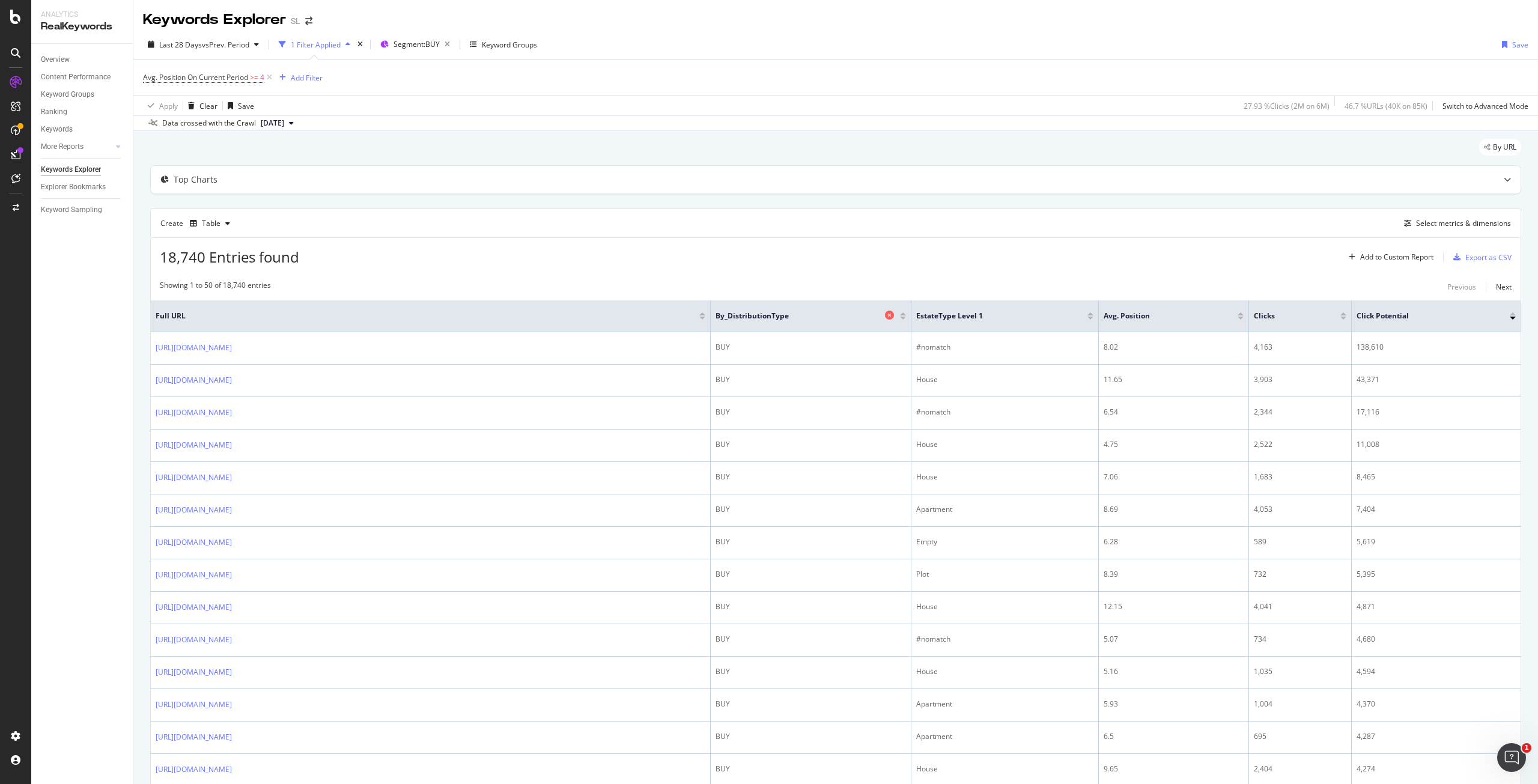
click at [891, 316] on icon at bounding box center [889, 314] width 9 height 9
click at [1483, 261] on div "Export as CSV" at bounding box center [1489, 257] width 46 height 11
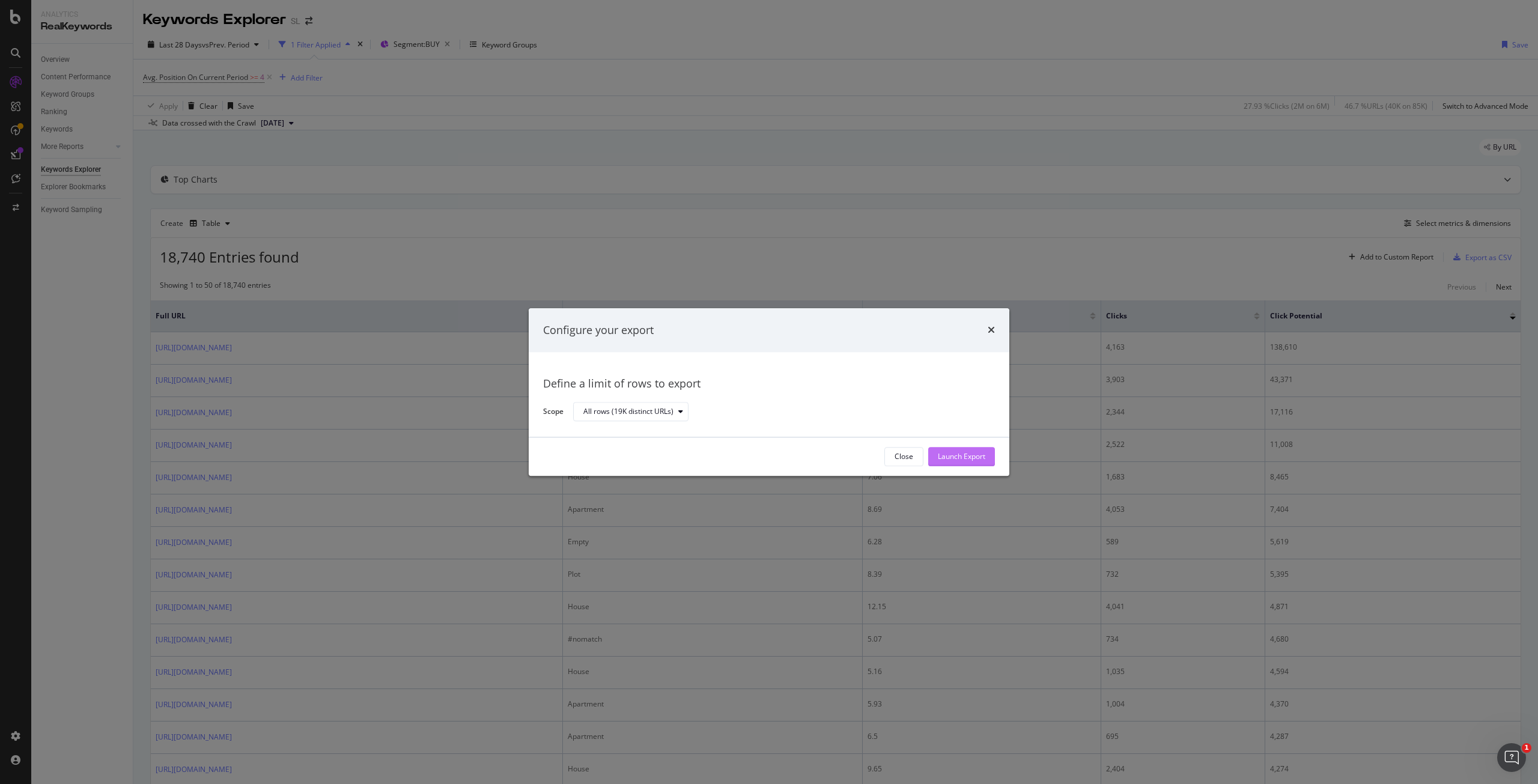
click at [986, 459] on button "Launch Export" at bounding box center [961, 456] width 67 height 19
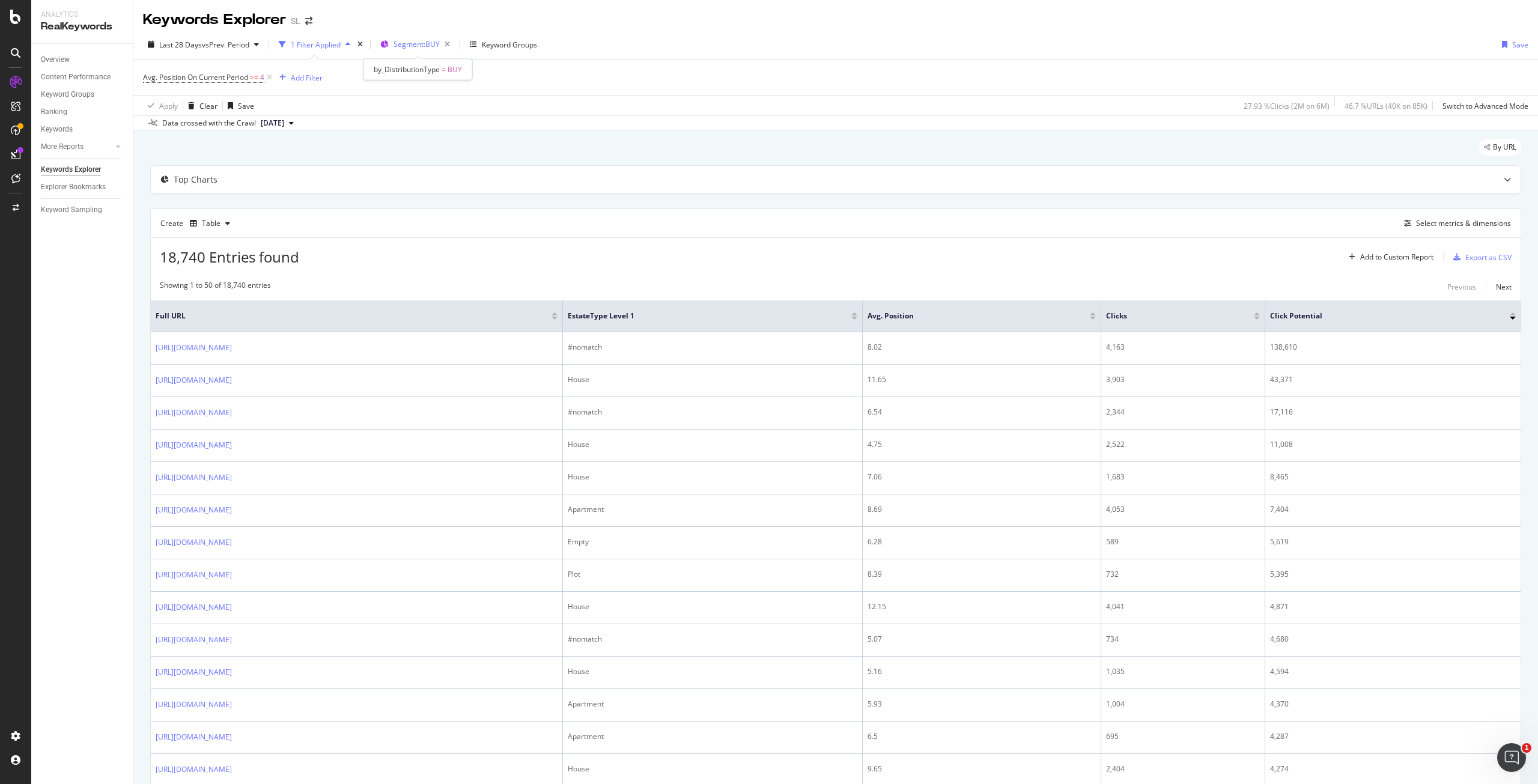
click at [402, 41] on span "Segment: BUY" at bounding box center [417, 44] width 46 height 11
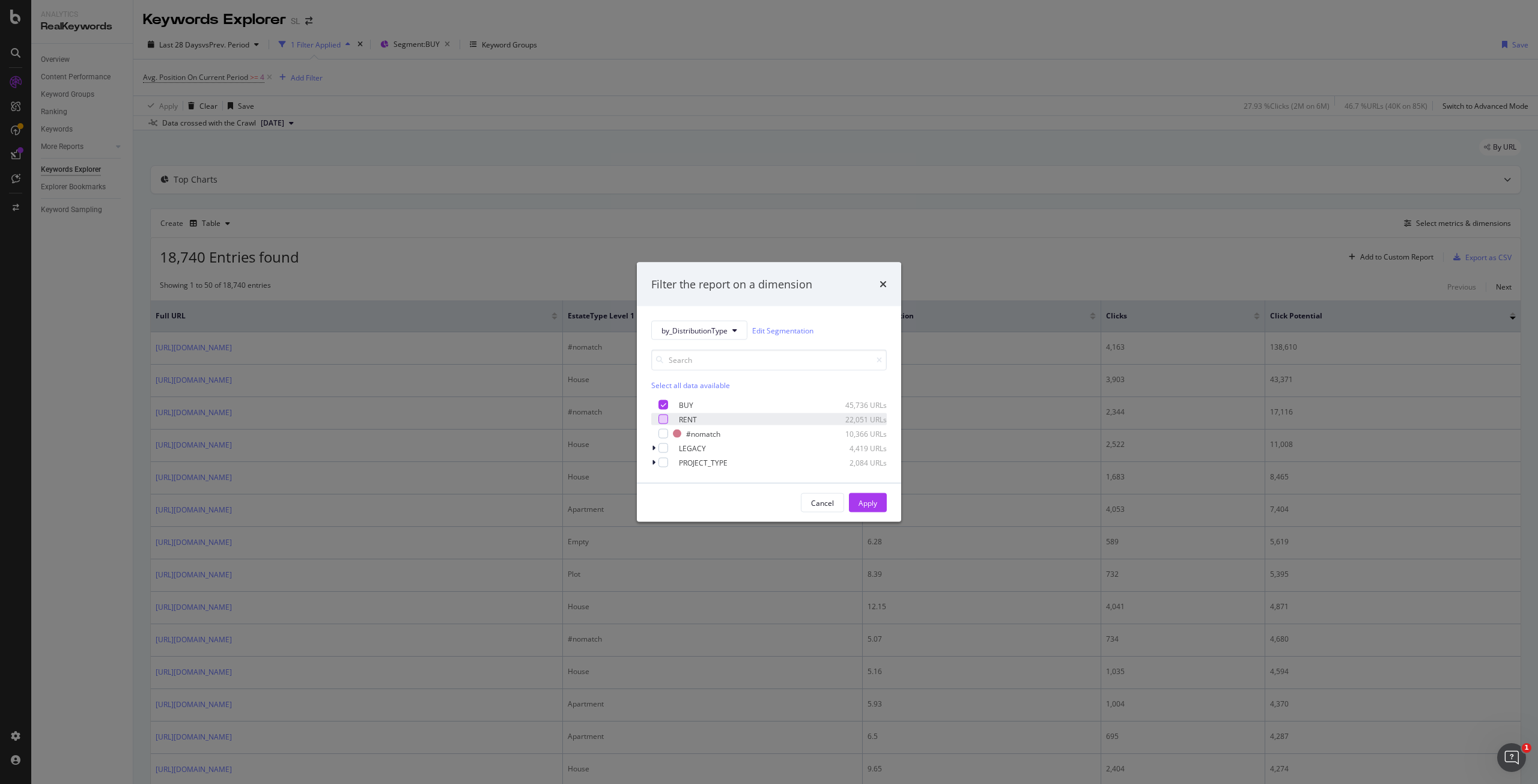
click at [661, 418] on div "modal" at bounding box center [664, 420] width 10 height 10
click at [665, 402] on icon "modal" at bounding box center [664, 405] width 6 height 6
click at [871, 500] on div "Apply" at bounding box center [868, 502] width 18 height 11
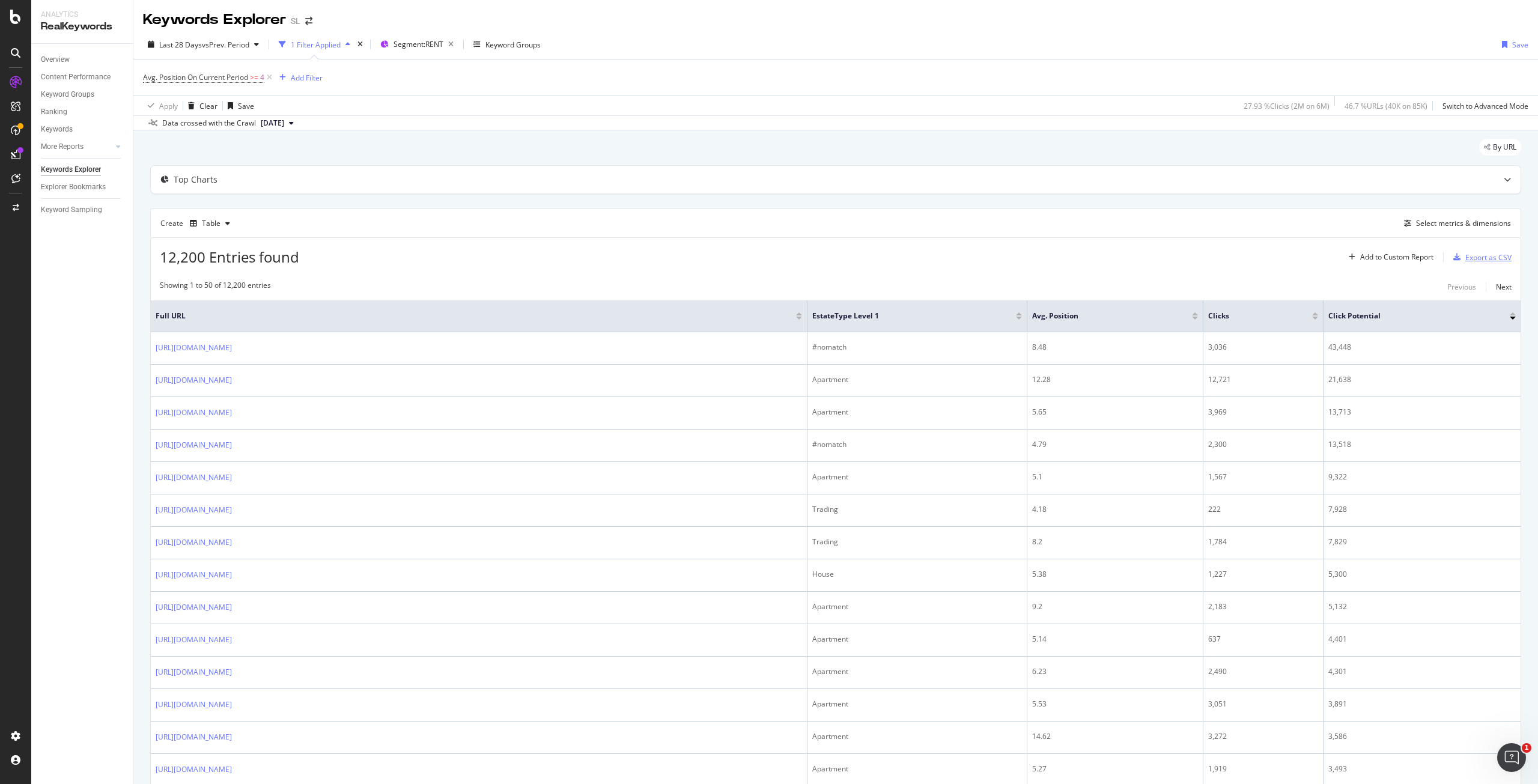
click at [1466, 265] on div "Export as CSV" at bounding box center [1480, 257] width 63 height 18
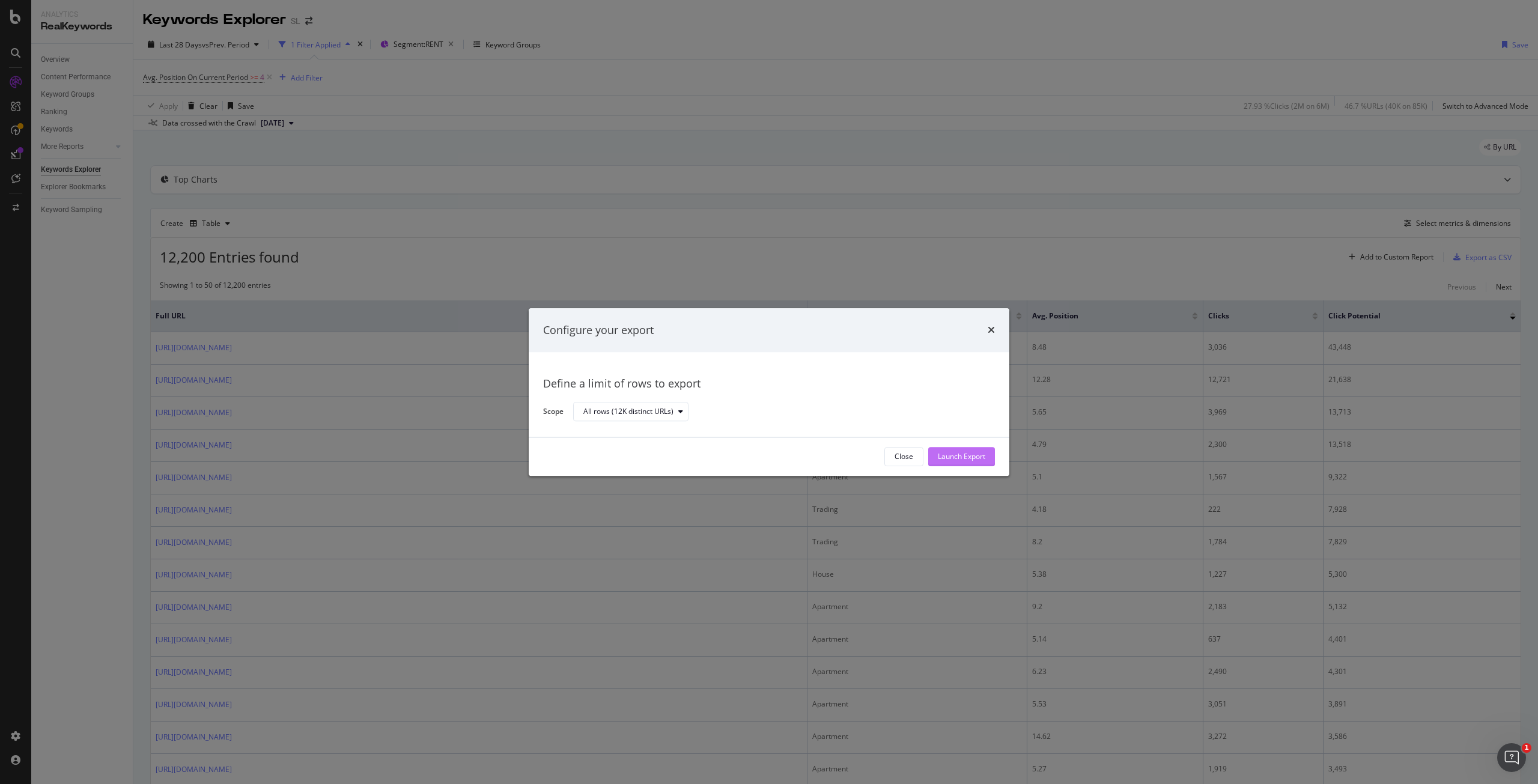
click at [966, 460] on div "Launch Export" at bounding box center [961, 456] width 47 height 11
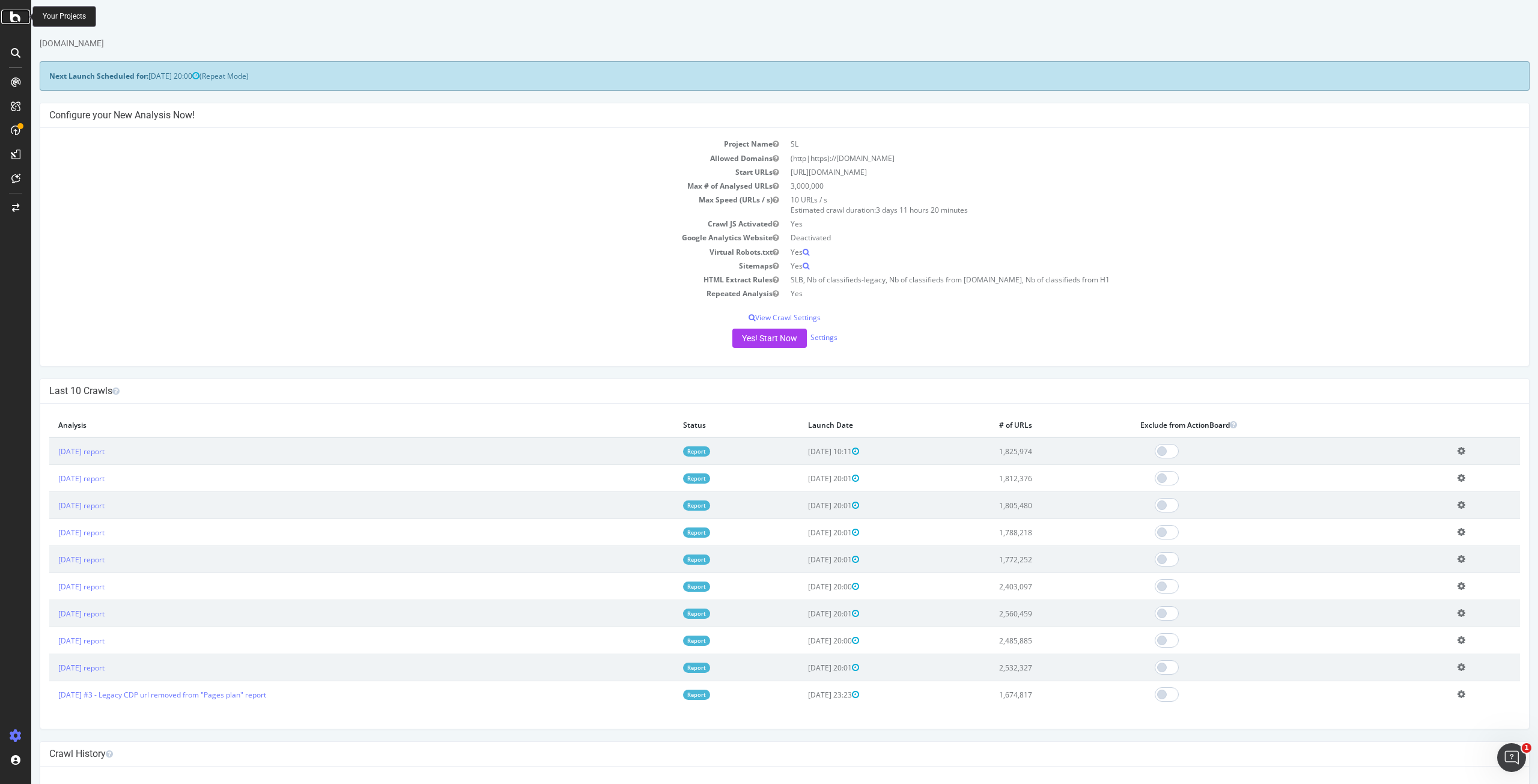
click at [14, 15] on icon at bounding box center [15, 16] width 11 height 15
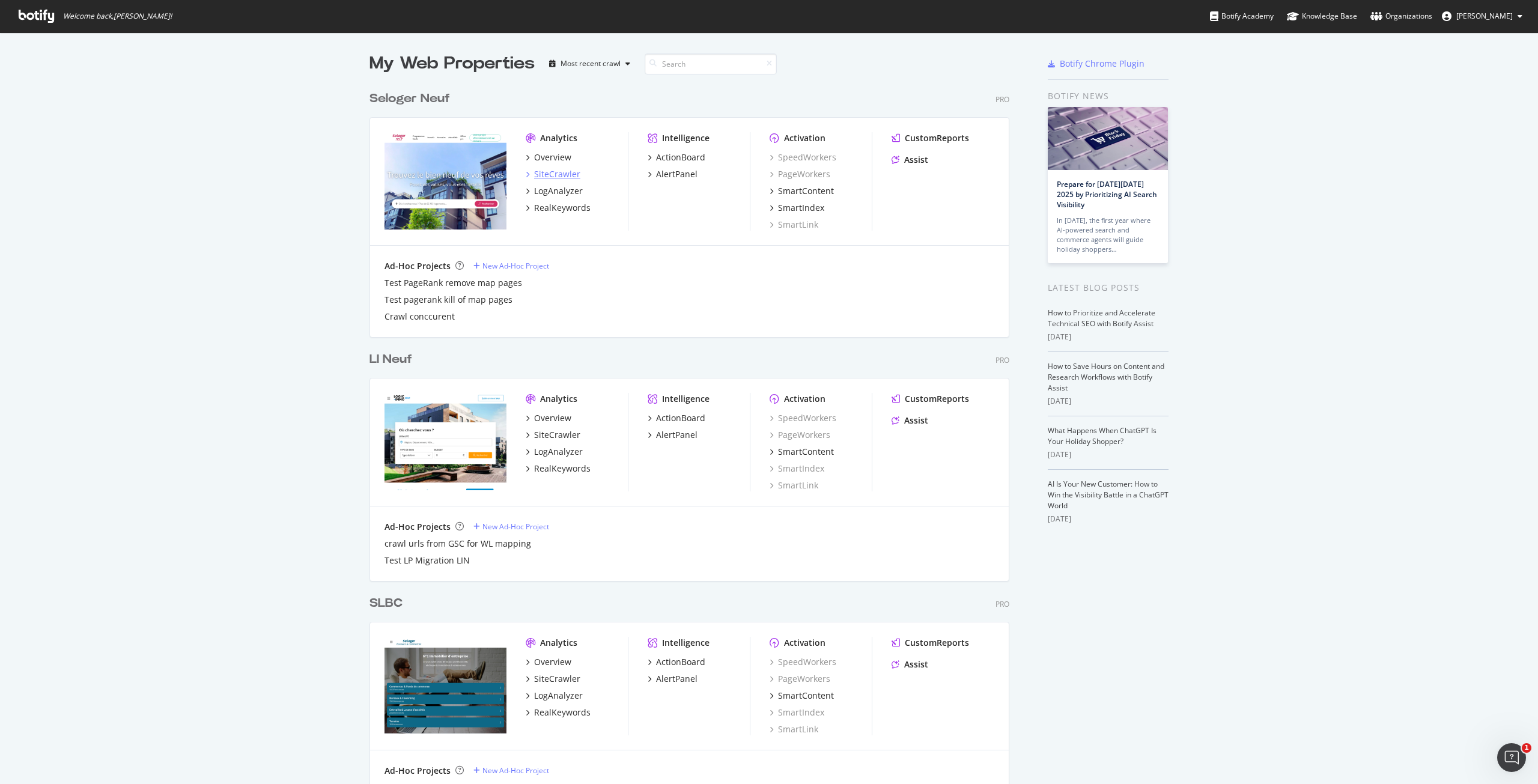
click at [554, 175] on div "SiteCrawler" at bounding box center [557, 174] width 46 height 12
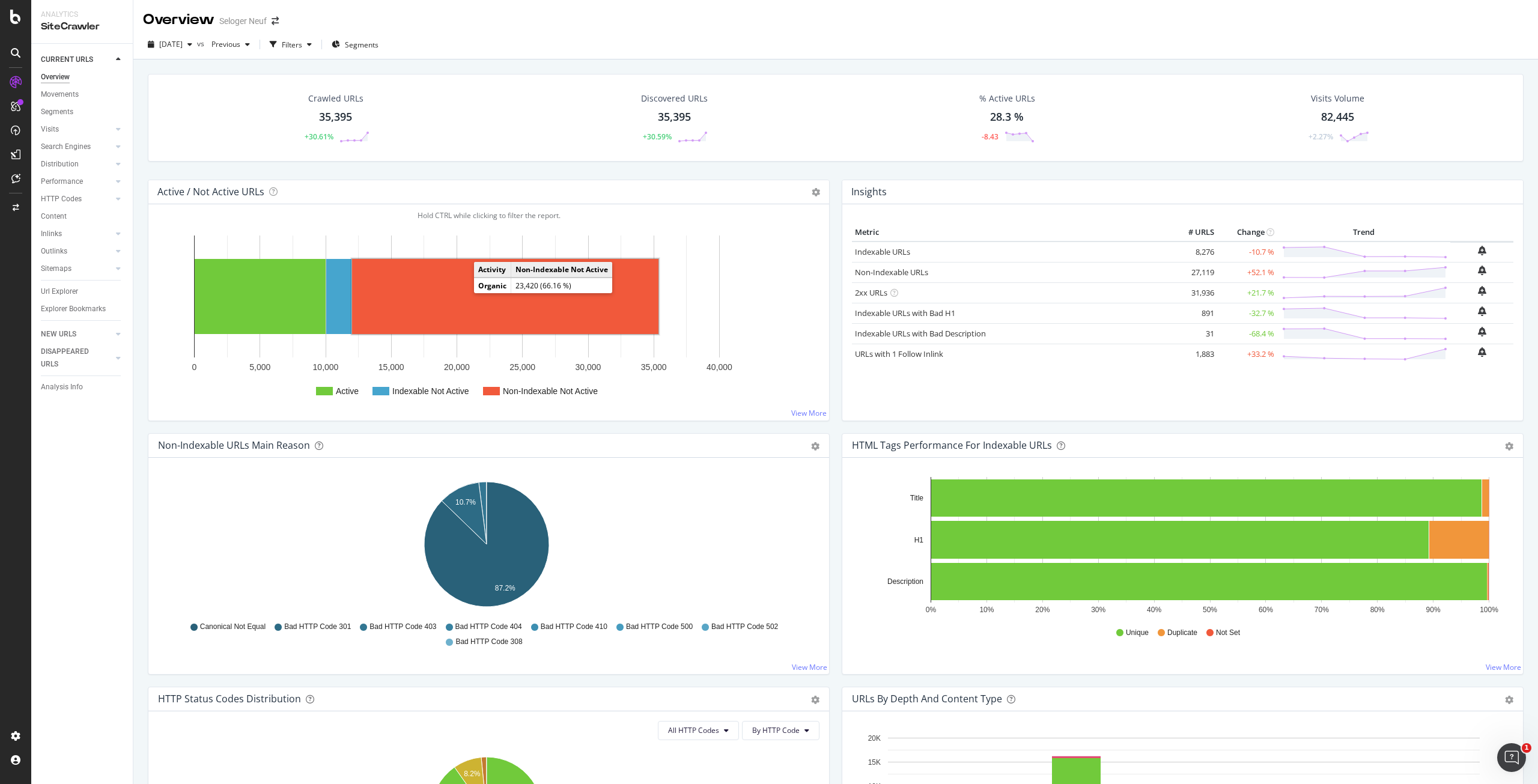
click at [445, 292] on rect "A chart." at bounding box center [505, 297] width 307 height 75
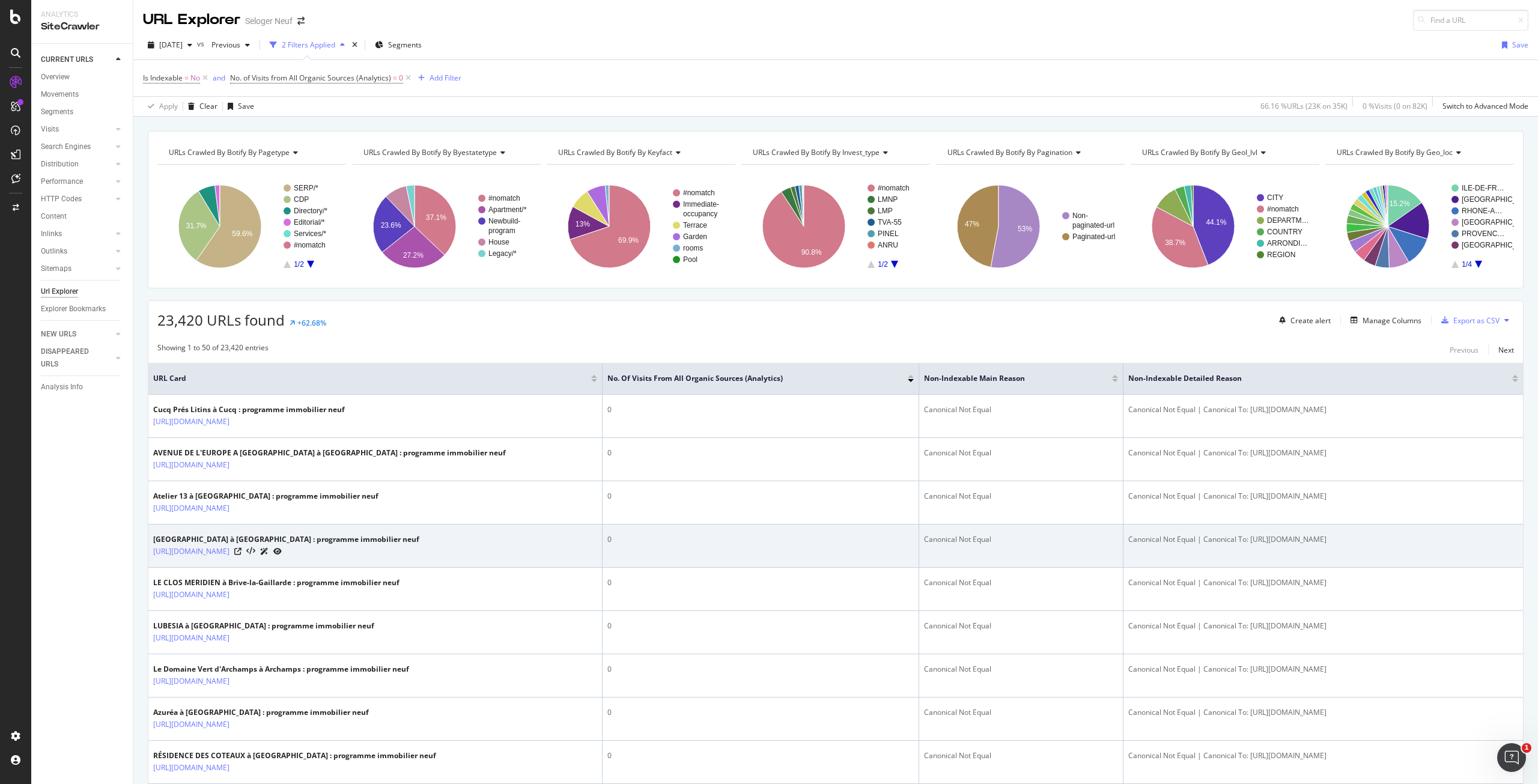
scroll to position [60, 0]
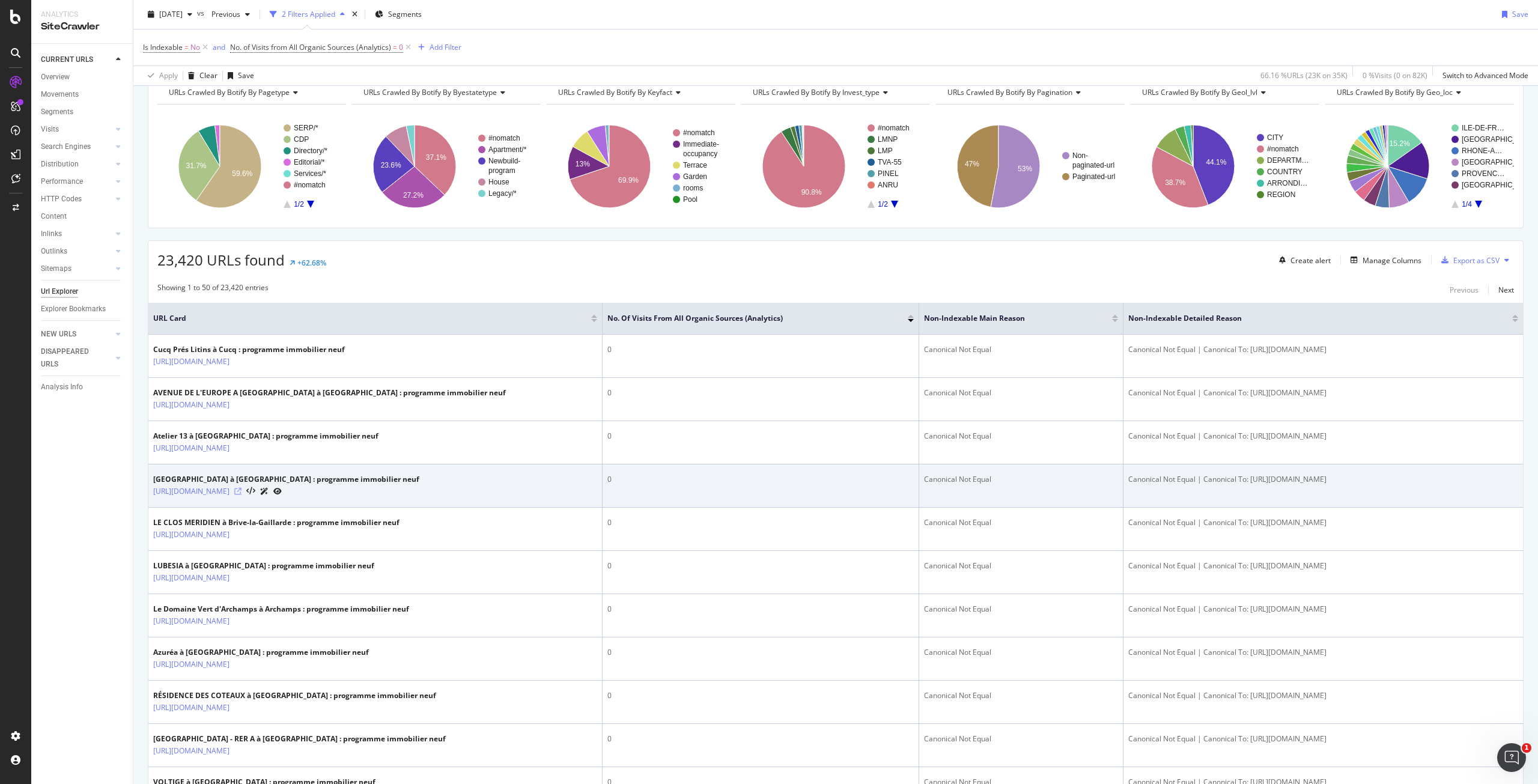
click at [242, 495] on icon at bounding box center [237, 490] width 7 height 7
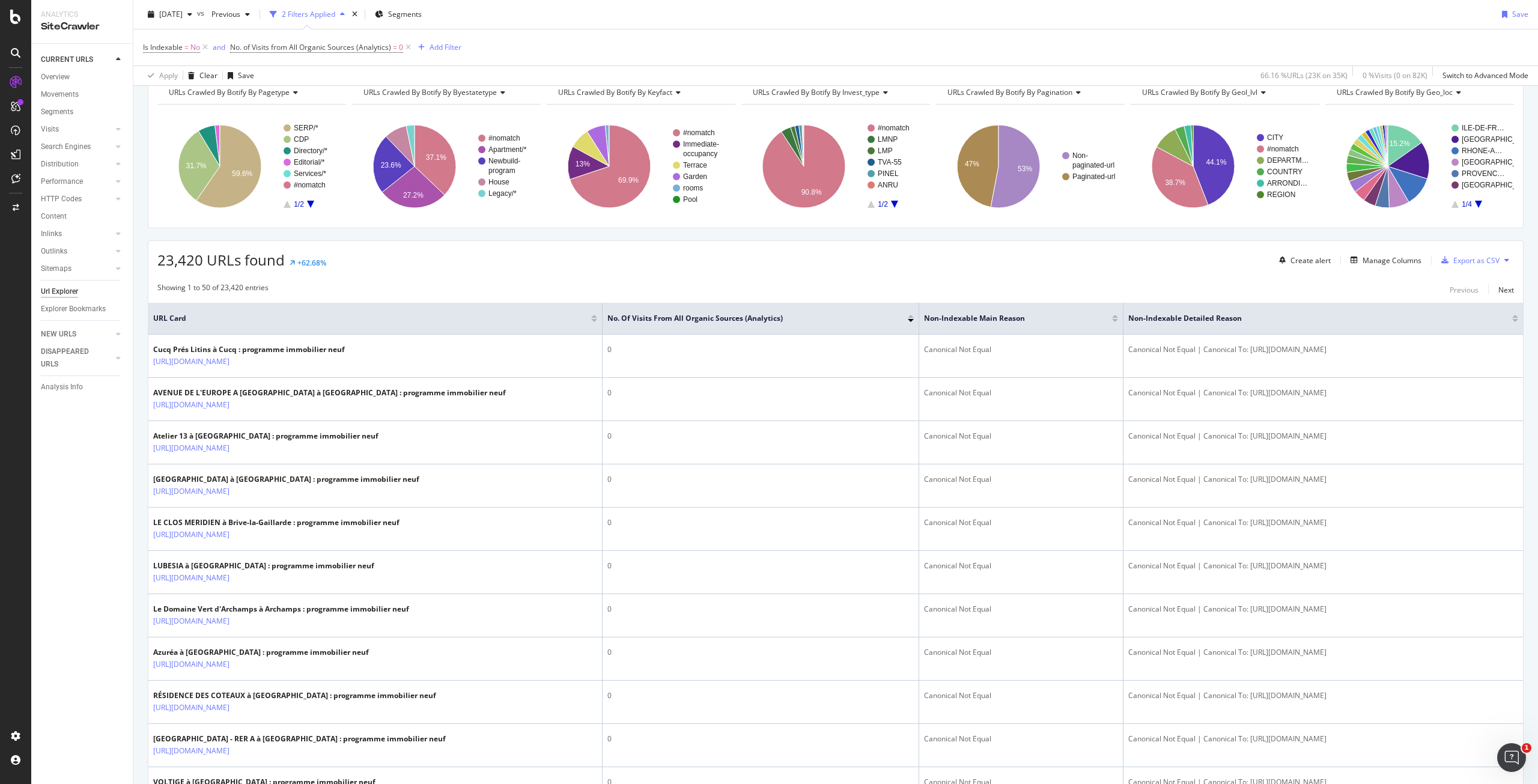
click at [383, 263] on div "23,420 URLs found +62.68% Create alert Manage Columns Export as CSV" at bounding box center [835, 255] width 1375 height 29
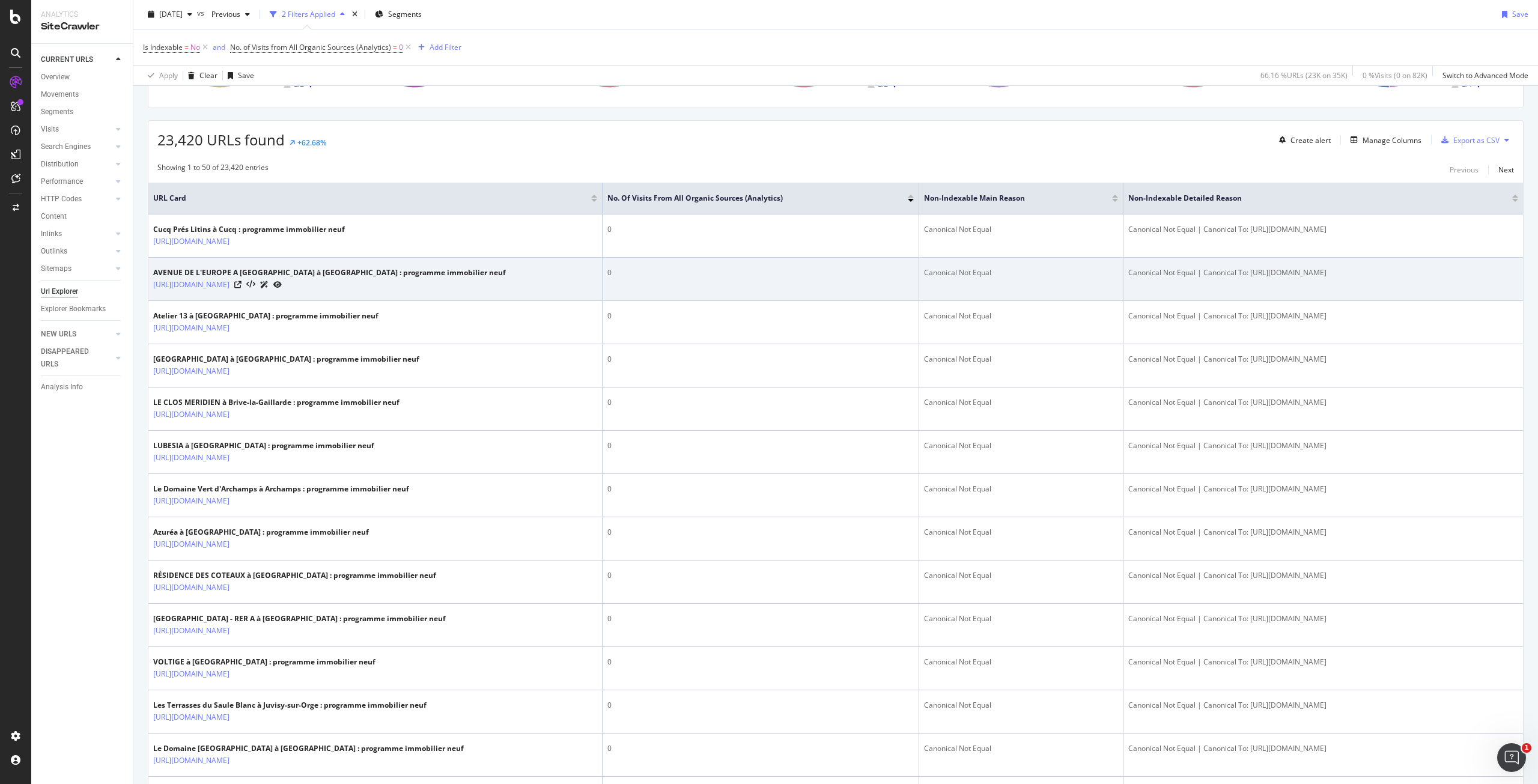
scroll to position [0, 0]
